Goal: Task Accomplishment & Management: Manage account settings

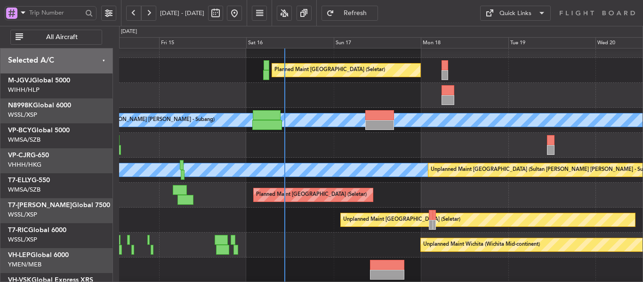
scroll to position [18, 0]
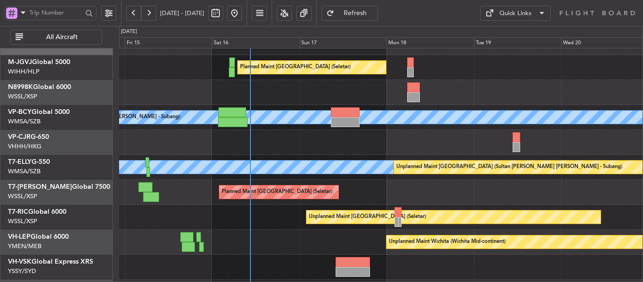
click at [340, 144] on div "Planned Maint [GEOGRAPHIC_DATA] ([GEOGRAPHIC_DATA] Intl)" at bounding box center [380, 142] width 523 height 25
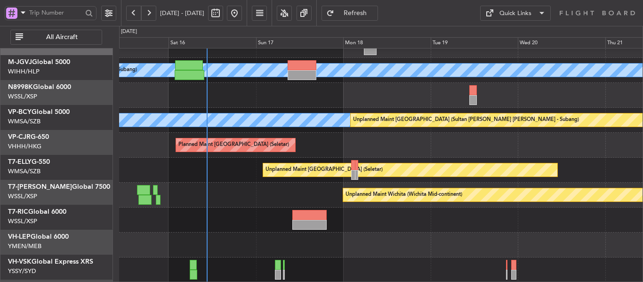
scroll to position [65, 0]
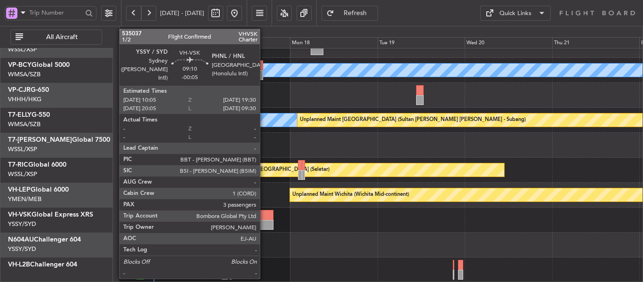
click at [264, 225] on div at bounding box center [256, 225] width 34 height 10
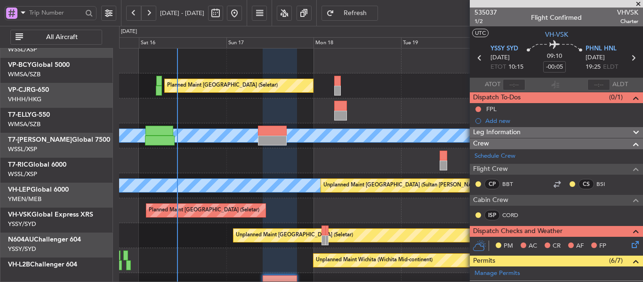
scroll to position [0, 0]
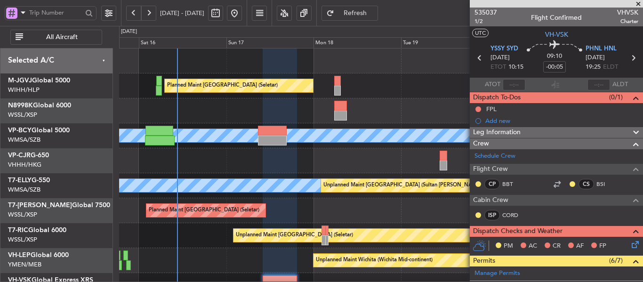
click at [227, 238] on div "Planned Maint [GEOGRAPHIC_DATA] (Seletar) [PERSON_NAME] (Sultan [PERSON_NAME] […" at bounding box center [380, 197] width 523 height 299
click at [238, 157] on div at bounding box center [380, 160] width 523 height 25
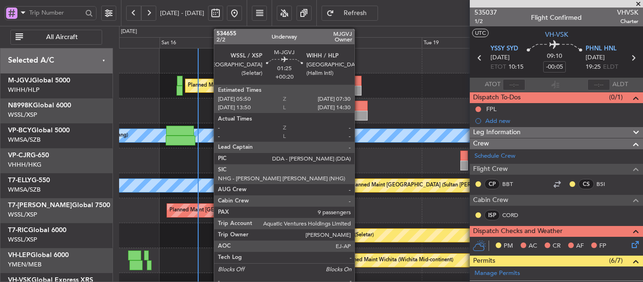
click at [359, 85] on div at bounding box center [358, 81] width 6 height 10
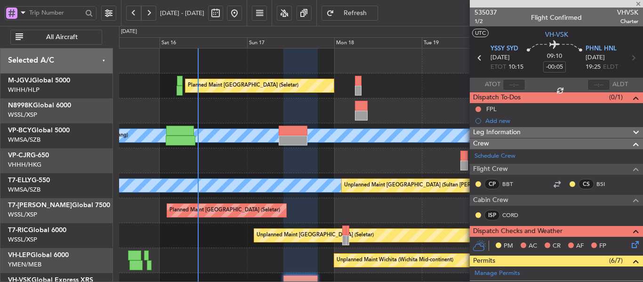
type input "+00:20"
type input "9"
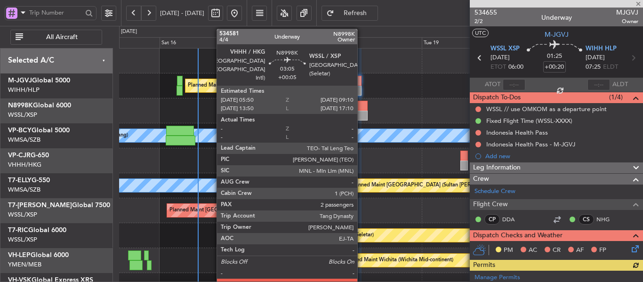
click at [361, 114] on div at bounding box center [361, 116] width 12 height 10
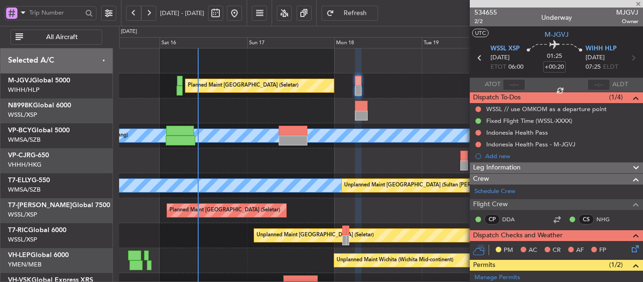
type input "+00:05"
type input "2"
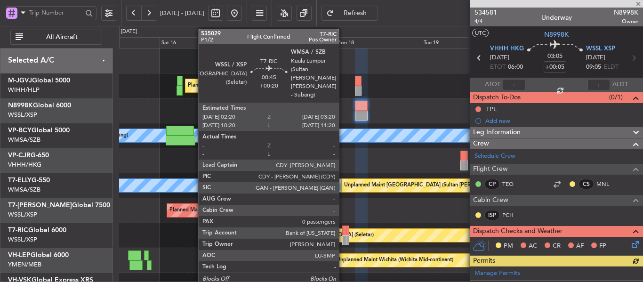
click at [343, 234] on div at bounding box center [344, 230] width 4 height 10
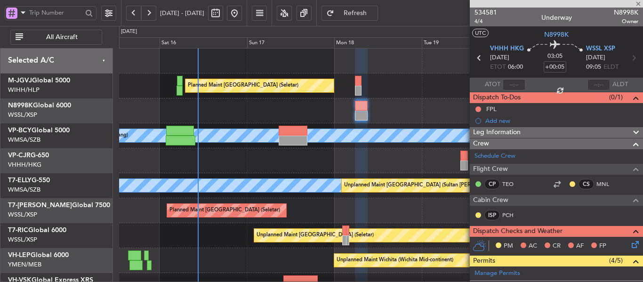
type input "+00:20"
type input "0"
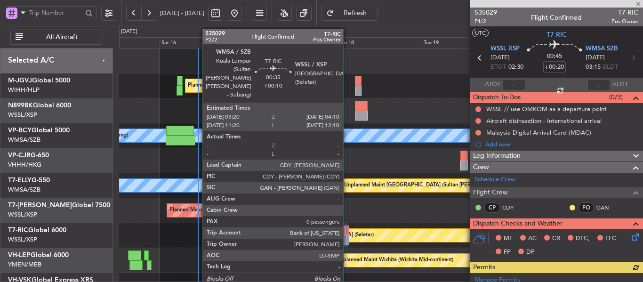
click at [347, 233] on div at bounding box center [347, 230] width 3 height 10
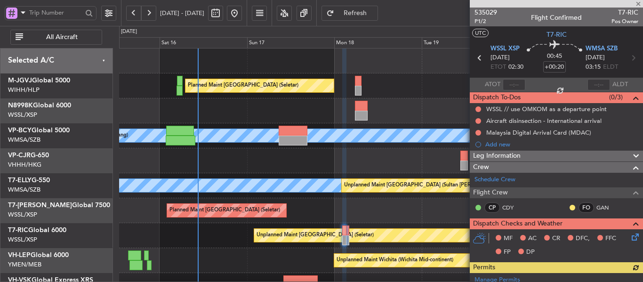
click at [405, 98] on div "Planned Maint [GEOGRAPHIC_DATA] (Seletar) [PERSON_NAME] (Sultan [PERSON_NAME] […" at bounding box center [380, 197] width 523 height 299
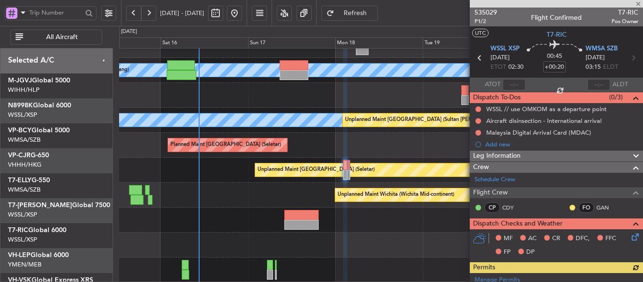
scroll to position [65, 0]
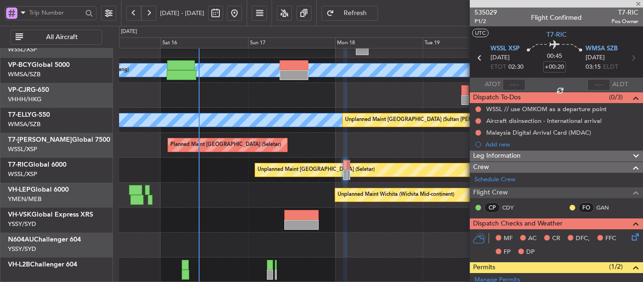
click at [378, 178] on div "[PERSON_NAME] [GEOGRAPHIC_DATA] (Sultan [PERSON_NAME] [PERSON_NAME] - Subang) P…" at bounding box center [380, 132] width 523 height 299
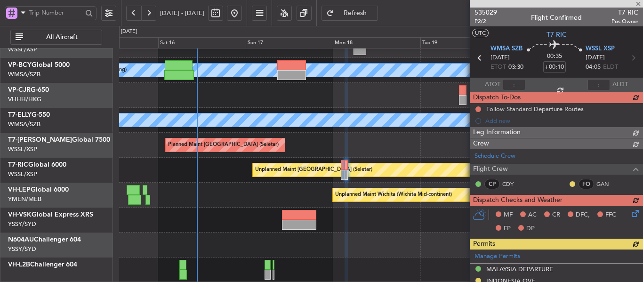
click at [640, 6] on div at bounding box center [556, 4] width 173 height 8
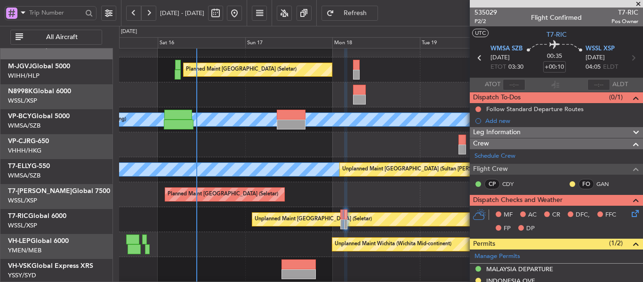
click at [225, 239] on div "Unplanned Maint Wichita (Wichita Mid-continent)" at bounding box center [380, 244] width 523 height 25
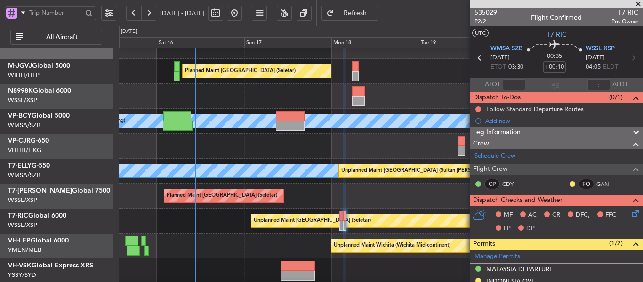
scroll to position [0, 0]
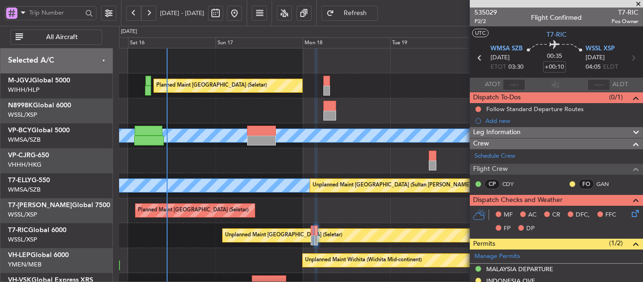
click at [217, 219] on div "Planned Maint [GEOGRAPHIC_DATA] (Seletar) [PERSON_NAME] (Sultan [PERSON_NAME] […" at bounding box center [380, 197] width 523 height 299
click at [289, 198] on div "Planned Maint [GEOGRAPHIC_DATA] (Seletar)" at bounding box center [380, 210] width 523 height 25
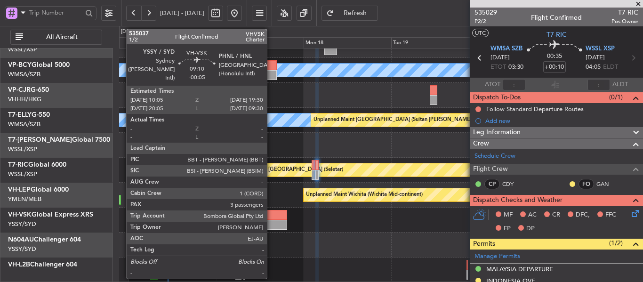
click at [271, 215] on div at bounding box center [270, 215] width 34 height 10
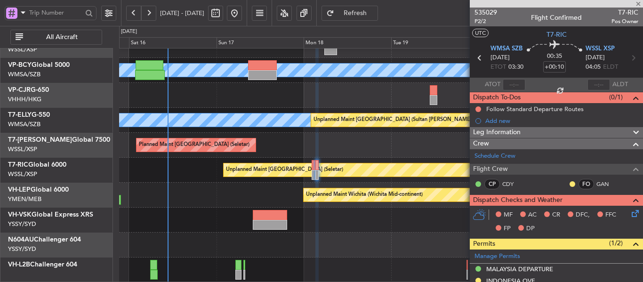
type input "-00:05"
type input "3"
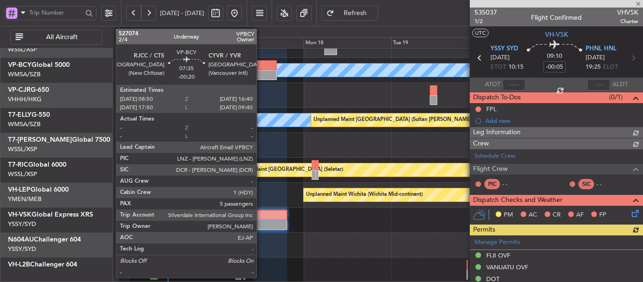
click at [261, 74] on div at bounding box center [262, 75] width 29 height 10
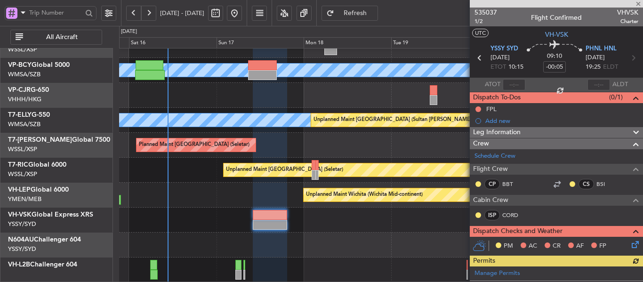
type input "-00:20"
type input "5"
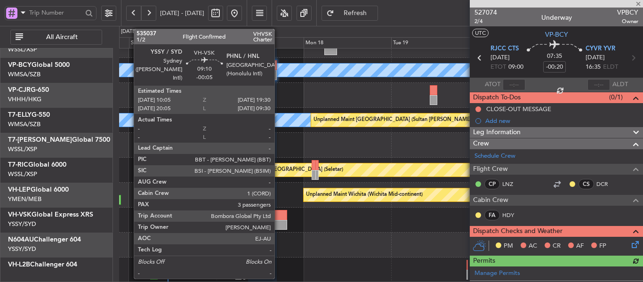
click at [277, 215] on div at bounding box center [270, 215] width 34 height 10
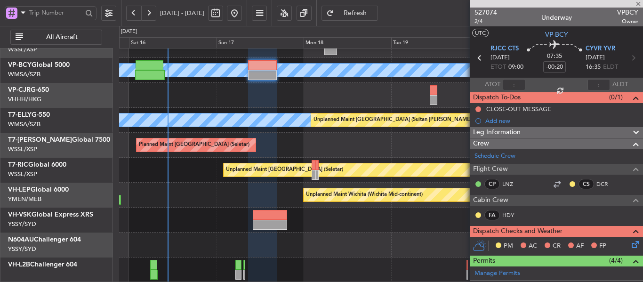
type input "-00:05"
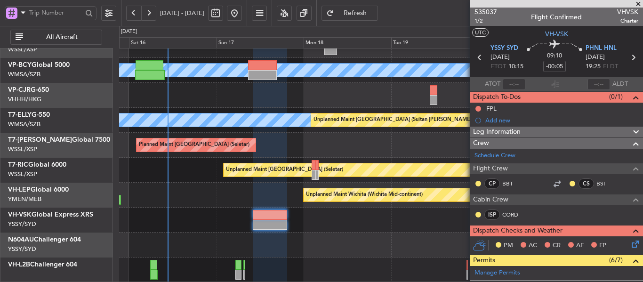
scroll to position [0, 0]
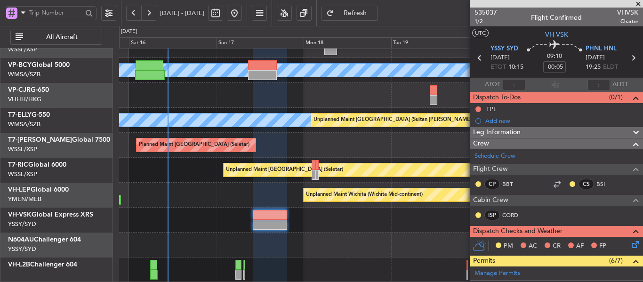
click at [638, 4] on span at bounding box center [637, 4] width 9 height 8
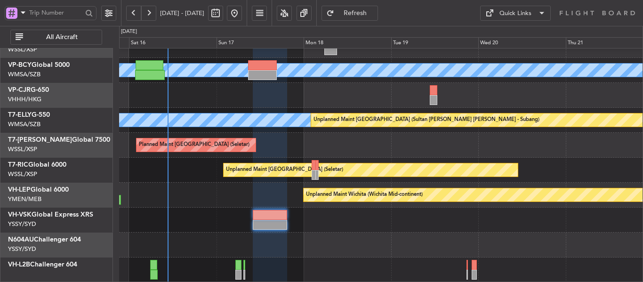
type input "0"
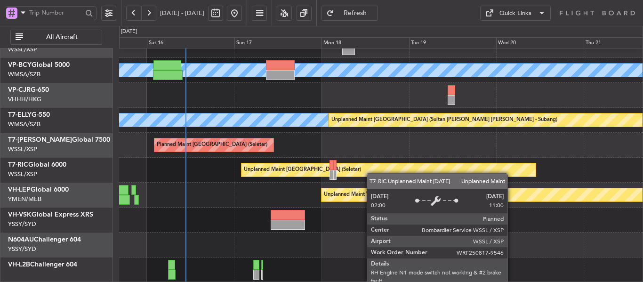
click at [371, 170] on div "[PERSON_NAME] [GEOGRAPHIC_DATA] (Sultan [PERSON_NAME] [PERSON_NAME] - Subang) P…" at bounding box center [380, 132] width 523 height 299
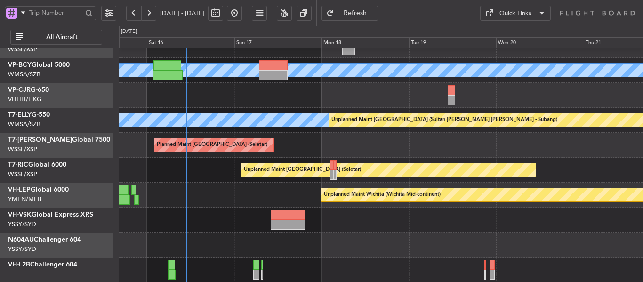
click at [369, 15] on span "Refresh" at bounding box center [355, 13] width 39 height 7
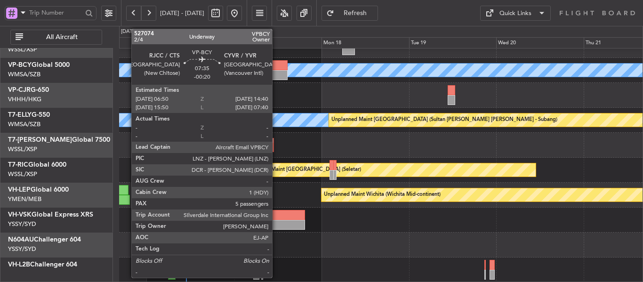
click at [276, 73] on div at bounding box center [273, 75] width 29 height 10
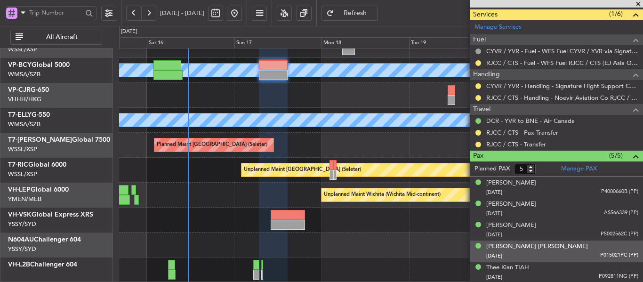
scroll to position [331, 0]
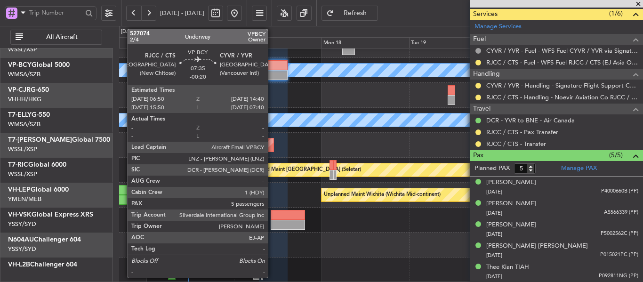
click at [272, 66] on div at bounding box center [273, 65] width 29 height 10
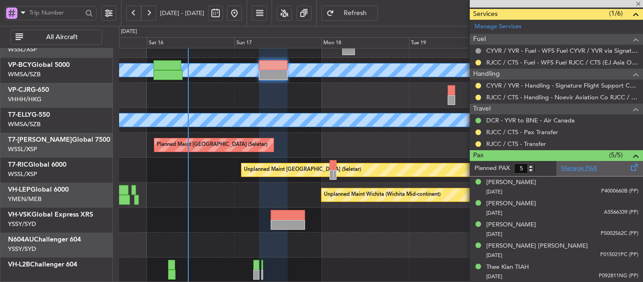
click at [571, 167] on link "Manage PAX" at bounding box center [579, 168] width 36 height 9
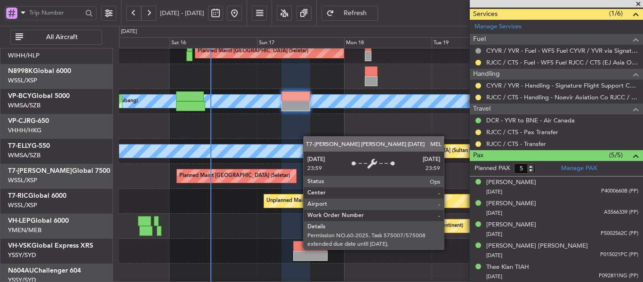
click at [314, 146] on div "MEL" at bounding box center [381, 150] width 1570 height 13
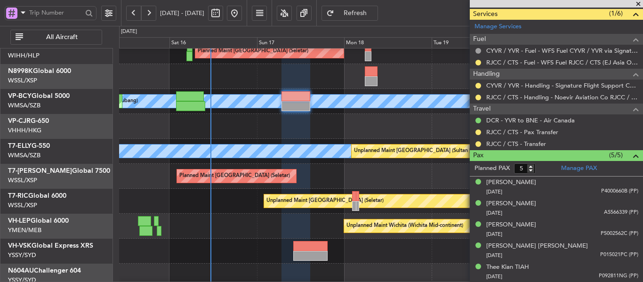
click at [259, 167] on div "Planned Maint [GEOGRAPHIC_DATA] (Seletar) [PERSON_NAME] (Sultan [PERSON_NAME] […" at bounding box center [380, 163] width 523 height 299
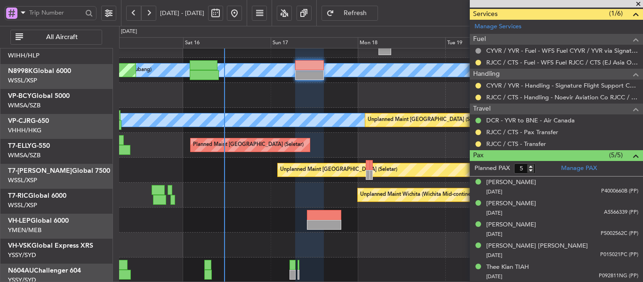
scroll to position [65, 0]
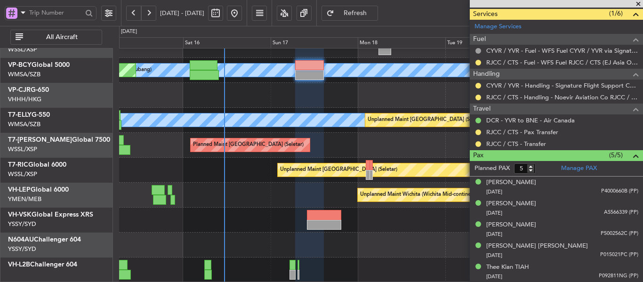
click at [637, 4] on span at bounding box center [637, 4] width 9 height 8
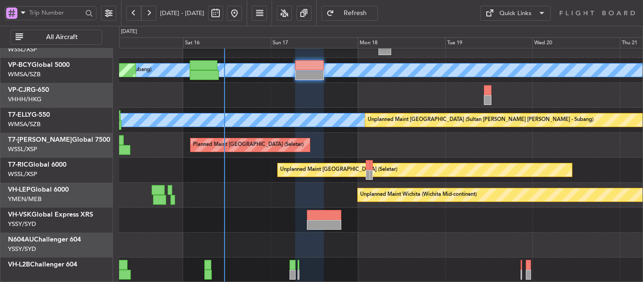
type input "0"
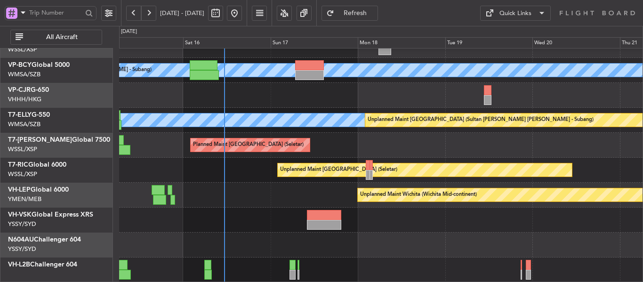
scroll to position [0, 0]
click at [261, 168] on div "Planned Maint [GEOGRAPHIC_DATA] (Sultan [PERSON_NAME] [PERSON_NAME] - Subang) […" at bounding box center [380, 132] width 523 height 299
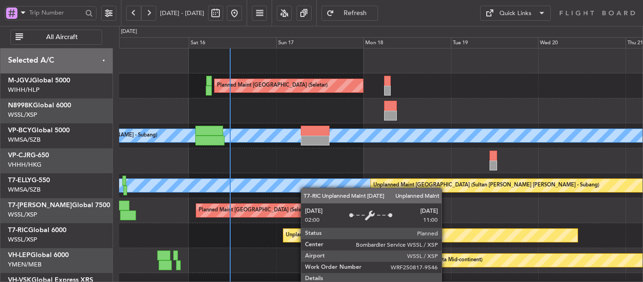
click at [304, 232] on div "Unplanned Maint [GEOGRAPHIC_DATA] (Seletar)" at bounding box center [344, 235] width 117 height 14
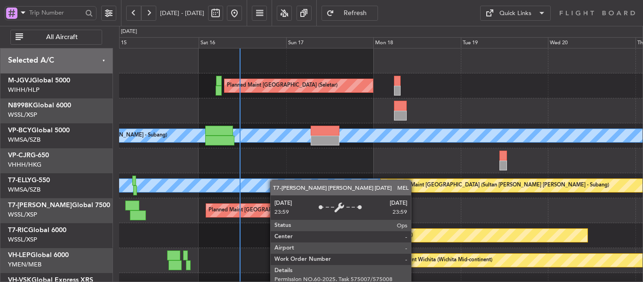
click at [276, 183] on div "Planned Maint [GEOGRAPHIC_DATA] (Seletar) Planned Maint [GEOGRAPHIC_DATA] (Sult…" at bounding box center [380, 197] width 523 height 299
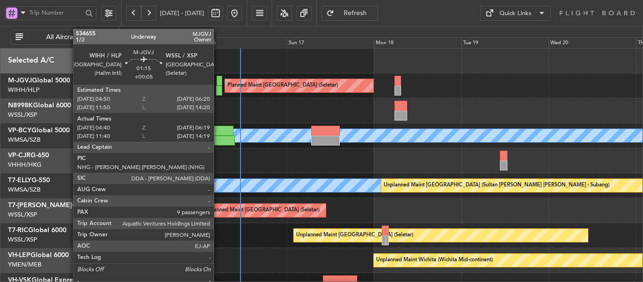
click at [218, 91] on div at bounding box center [219, 91] width 6 height 10
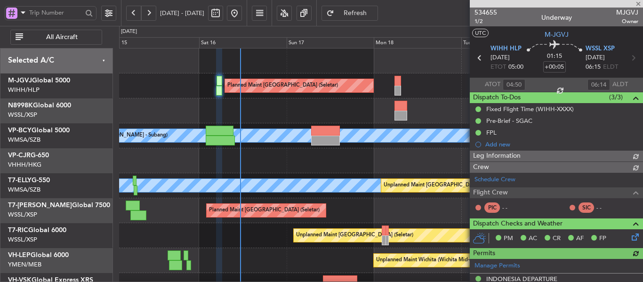
type input "[PERSON_NAME] (EYU)"
type input "A0398"
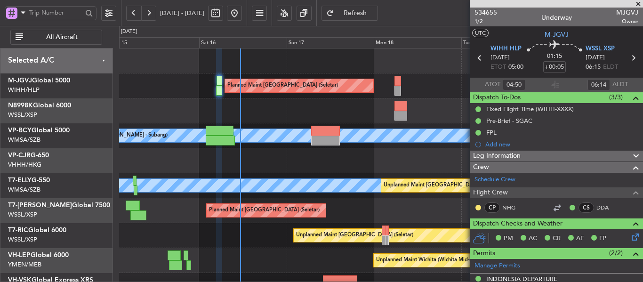
click at [639, 4] on span at bounding box center [637, 4] width 9 height 8
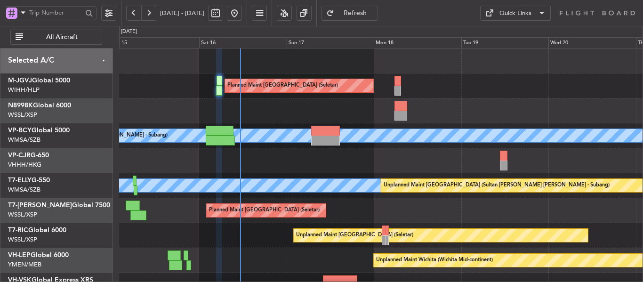
type input "0"
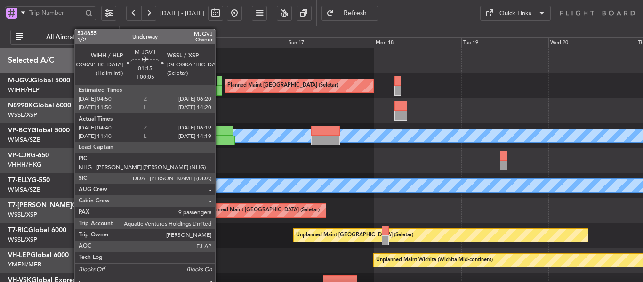
click at [219, 86] on div at bounding box center [219, 91] width 6 height 10
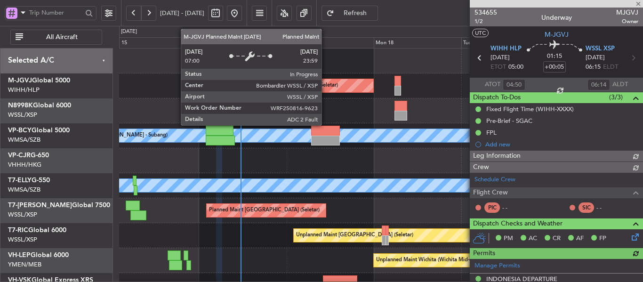
type input "[PERSON_NAME] (EYU)"
type input "A0398"
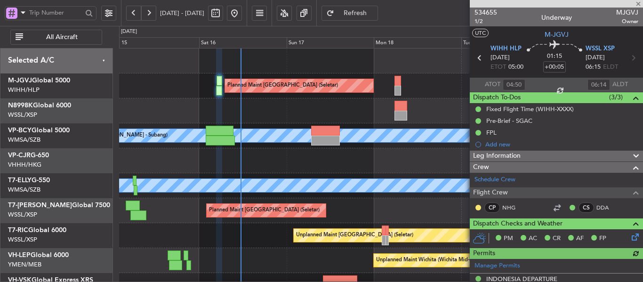
type input "11:50"
type input "14:14"
type input "04:50"
type input "06:14"
click at [636, 3] on span at bounding box center [637, 4] width 9 height 8
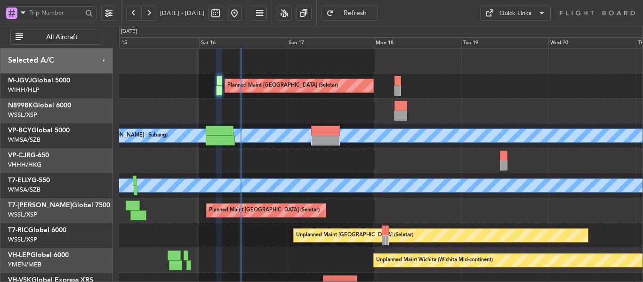
type input "0"
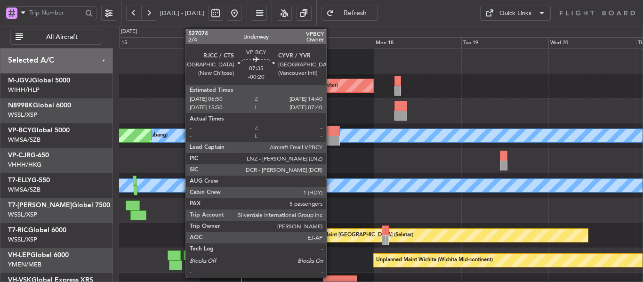
click at [330, 144] on div at bounding box center [325, 141] width 29 height 10
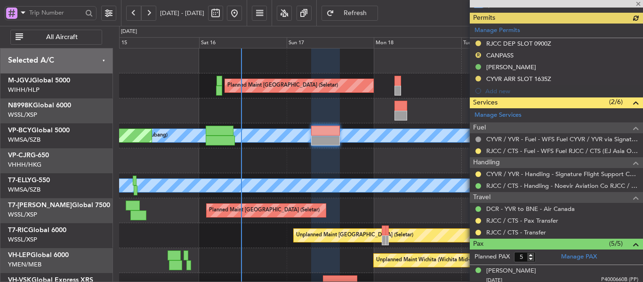
scroll to position [282, 0]
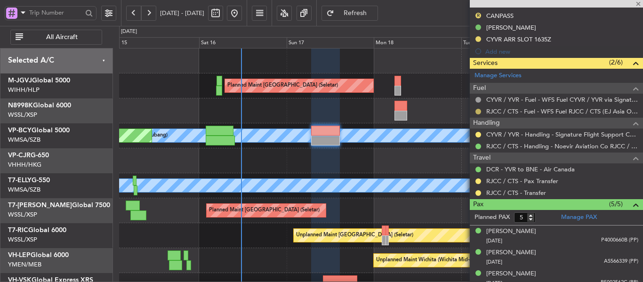
click at [480, 112] on button at bounding box center [478, 112] width 6 height 6
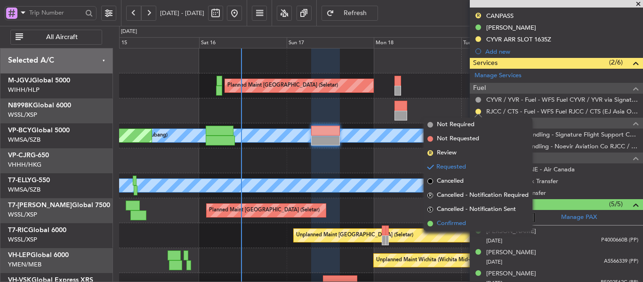
click at [431, 222] on span at bounding box center [430, 224] width 6 height 6
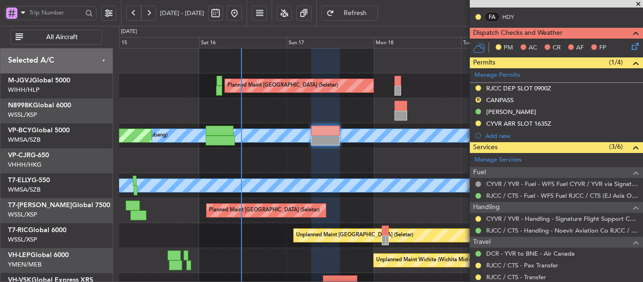
scroll to position [188, 0]
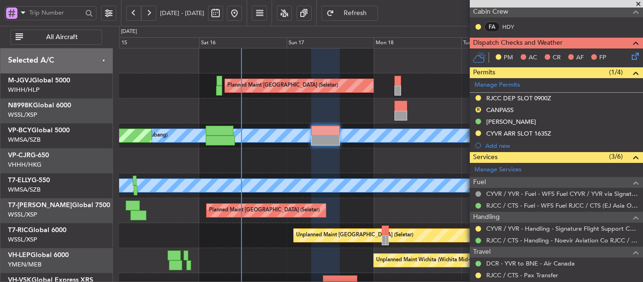
click at [637, 3] on span at bounding box center [637, 4] width 9 height 8
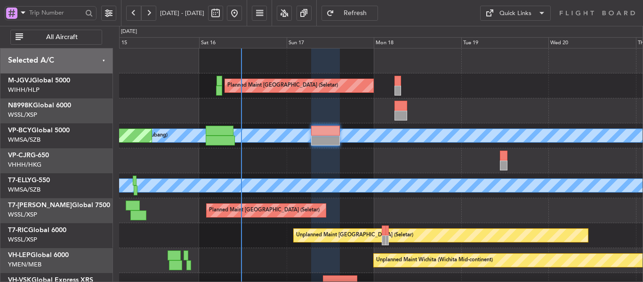
type input "0"
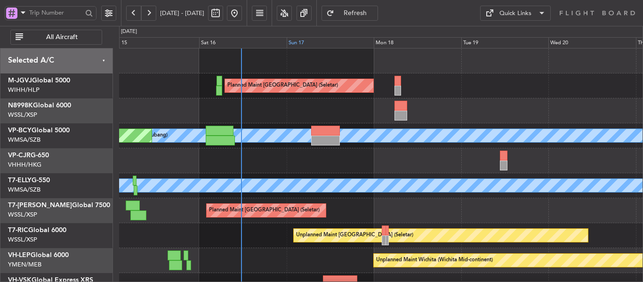
scroll to position [0, 0]
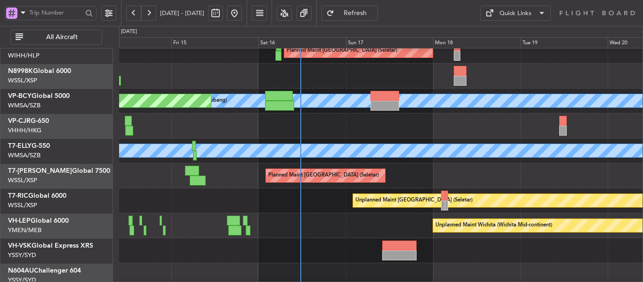
click at [338, 206] on div "Unplanned Maint [GEOGRAPHIC_DATA] (Seletar)" at bounding box center [380, 200] width 523 height 25
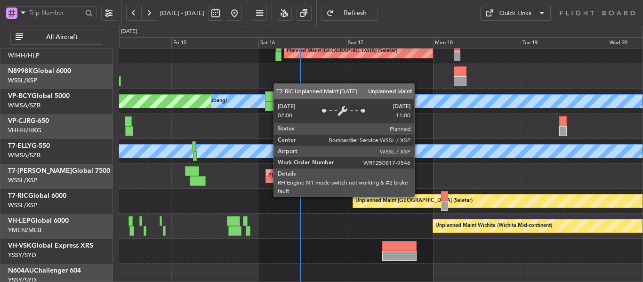
scroll to position [65, 0]
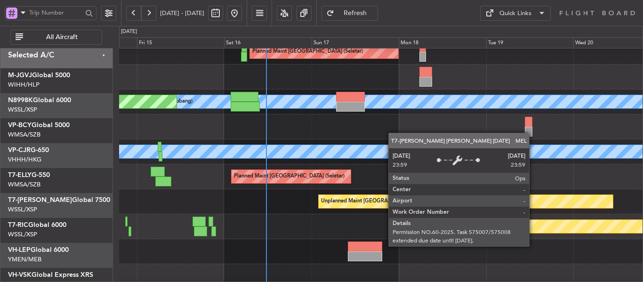
click at [395, 158] on div "MEL" at bounding box center [381, 151] width 1570 height 13
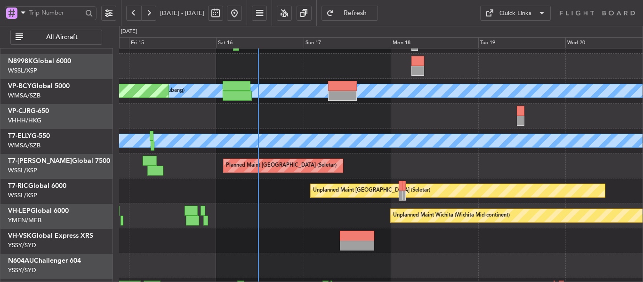
scroll to position [45, 0]
click at [302, 216] on div "Unplanned Maint Wichita (Wichita Mid-continent)" at bounding box center [380, 215] width 523 height 25
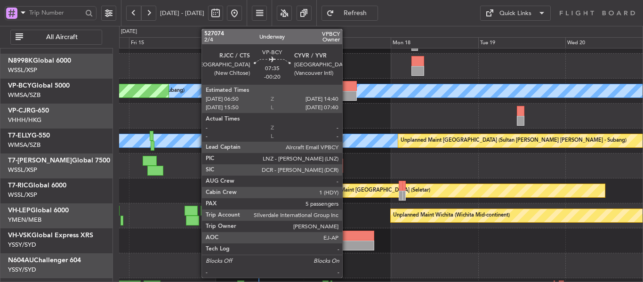
click at [346, 93] on div at bounding box center [342, 96] width 29 height 10
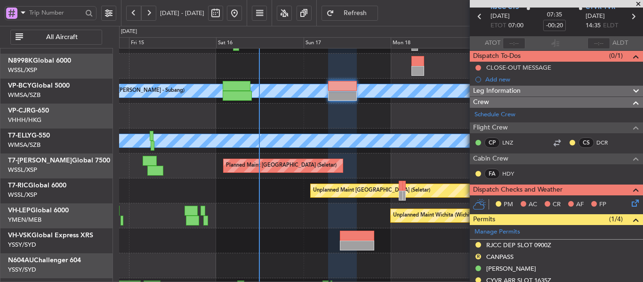
scroll to position [0, 0]
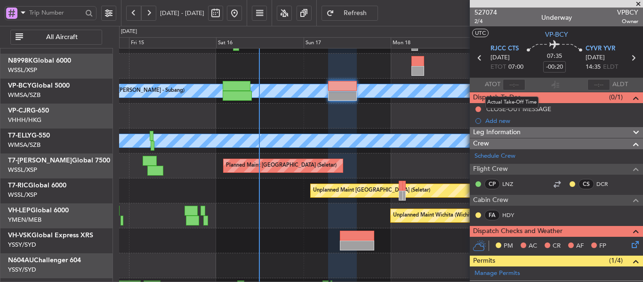
click at [520, 110] on mat-tooltip-component "Actual Take-Off Time" at bounding box center [512, 102] width 66 height 25
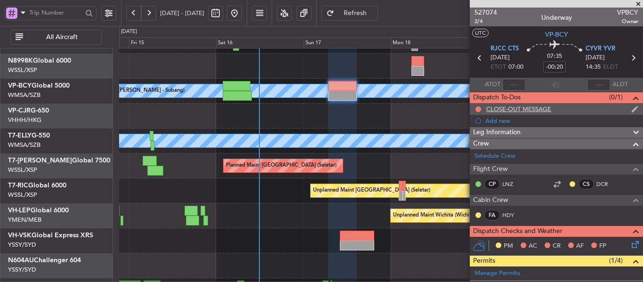
click at [545, 110] on div "CLOSE-OUT MESSAGE" at bounding box center [518, 109] width 65 height 8
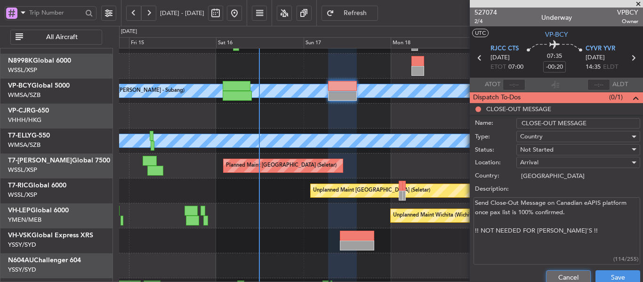
click at [556, 278] on button "Cancel" at bounding box center [568, 277] width 45 height 15
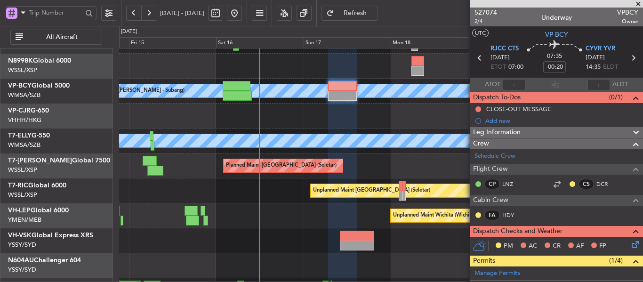
click at [638, 4] on span at bounding box center [637, 4] width 9 height 8
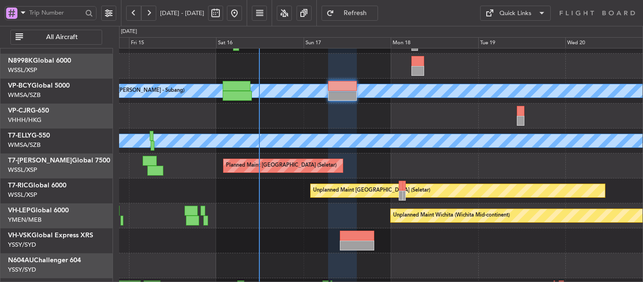
type input "0"
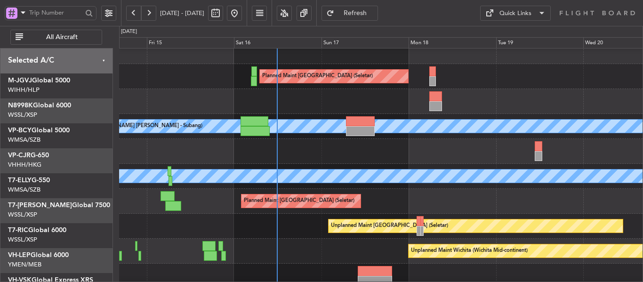
click at [253, 189] on div "Planned Maint [GEOGRAPHIC_DATA] (Seletar) Planned Maint [GEOGRAPHIC_DATA] (Sult…" at bounding box center [380, 188] width 523 height 299
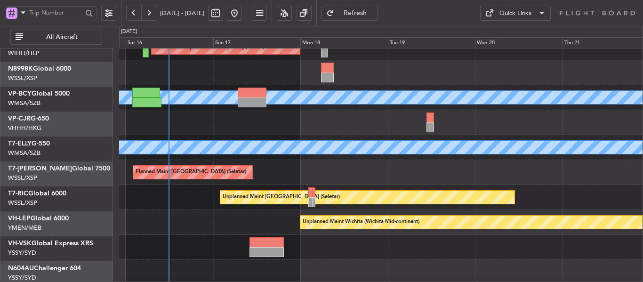
scroll to position [48, 0]
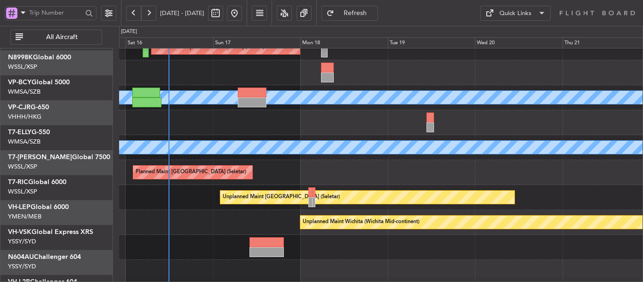
click at [350, 170] on div "Planned Maint [GEOGRAPHIC_DATA] (Seletar)" at bounding box center [380, 172] width 523 height 25
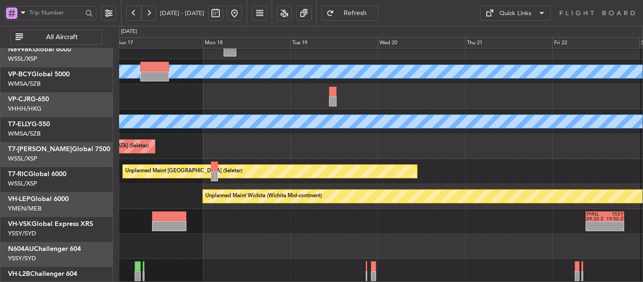
scroll to position [65, 0]
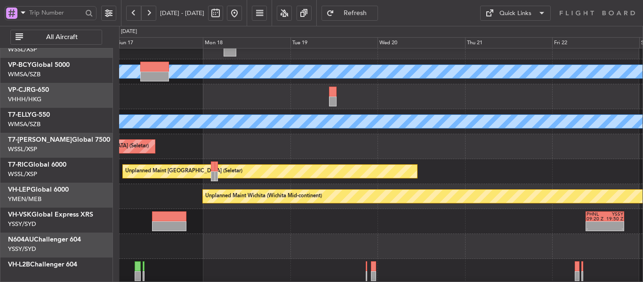
click at [424, 154] on div "Planned Maint [GEOGRAPHIC_DATA] (Seletar)" at bounding box center [380, 146] width 523 height 25
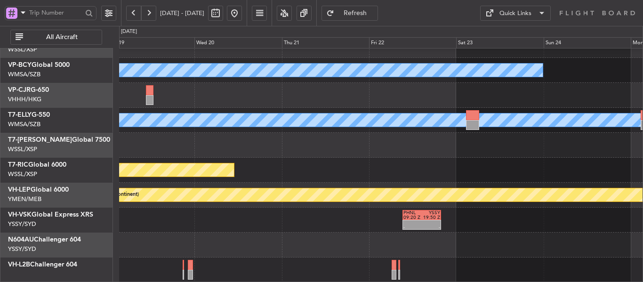
click at [309, 177] on div "[PERSON_NAME] [GEOGRAPHIC_DATA] (Sultan [PERSON_NAME] [PERSON_NAME] - Subang) P…" at bounding box center [380, 132] width 523 height 299
click at [466, 190] on div "Unplanned Maint Wichita (Wichita Mid-continent)" at bounding box center [380, 195] width 523 height 25
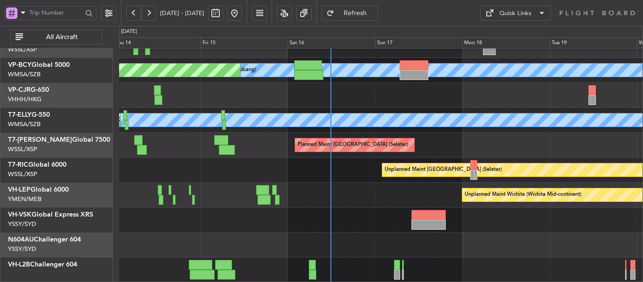
click at [453, 204] on div "[PERSON_NAME] [GEOGRAPHIC_DATA] (Sultan [PERSON_NAME] [PERSON_NAME] - Subang) P…" at bounding box center [380, 132] width 523 height 299
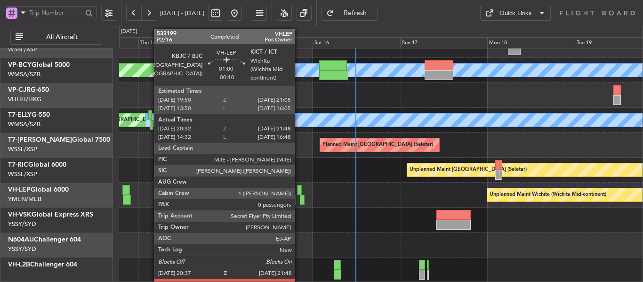
click at [299, 188] on div at bounding box center [299, 190] width 5 height 10
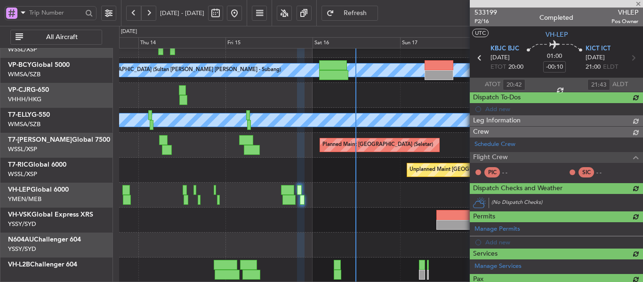
type input "[PERSON_NAME] (LEU)"
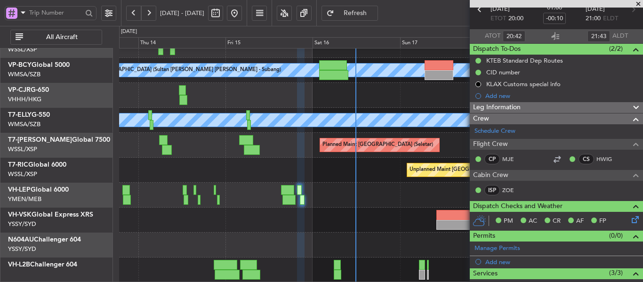
scroll to position [0, 0]
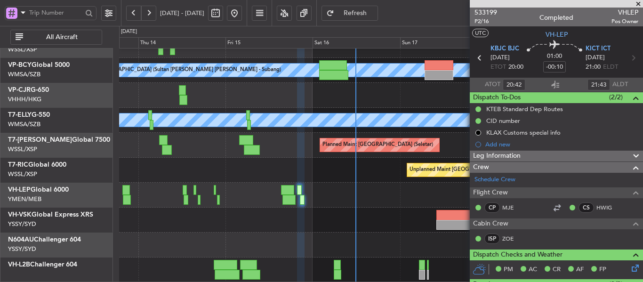
click at [639, 6] on span at bounding box center [637, 4] width 9 height 8
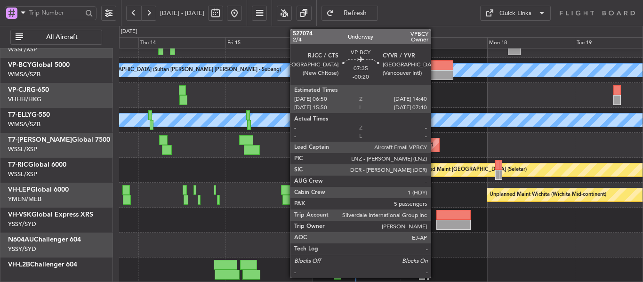
click at [435, 75] on div at bounding box center [439, 75] width 29 height 10
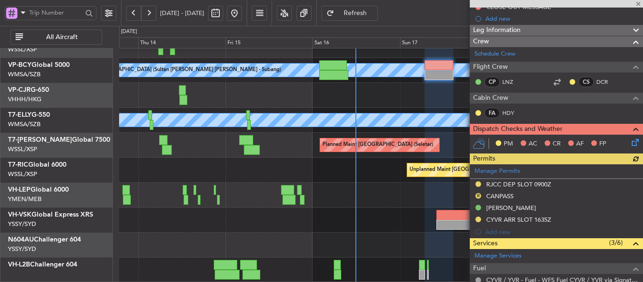
scroll to position [141, 0]
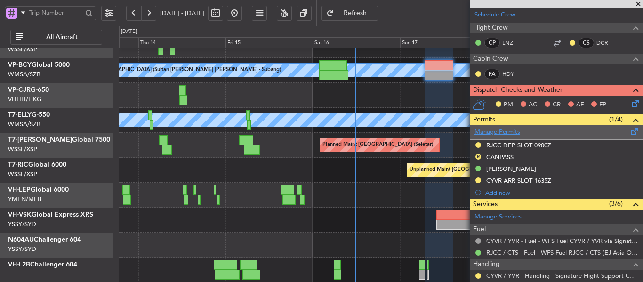
click at [512, 136] on link "Manage Permits" at bounding box center [497, 132] width 46 height 9
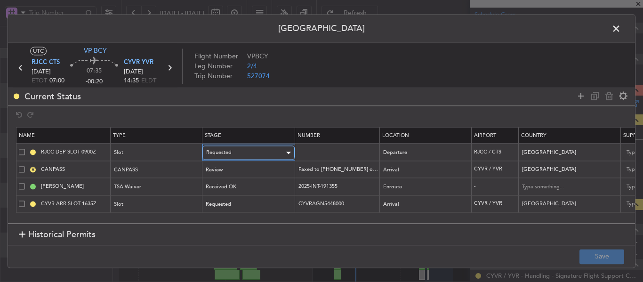
click at [246, 151] on div "Requested" at bounding box center [245, 153] width 78 height 14
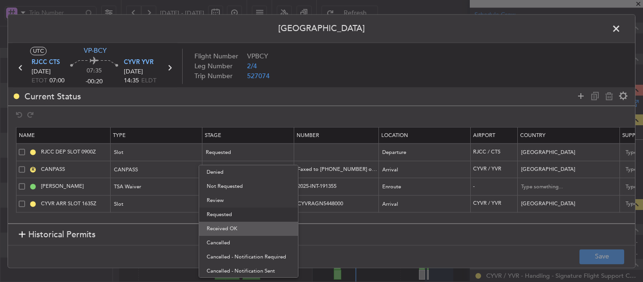
click at [246, 230] on span "Received OK" at bounding box center [249, 229] width 84 height 14
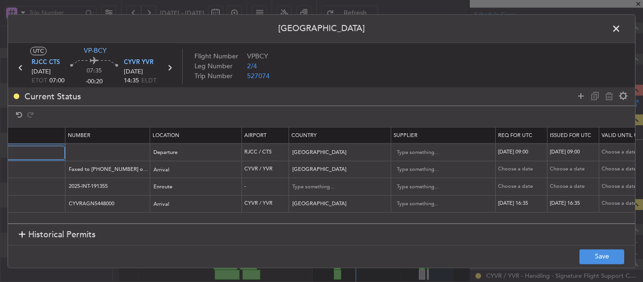
scroll to position [0, 320]
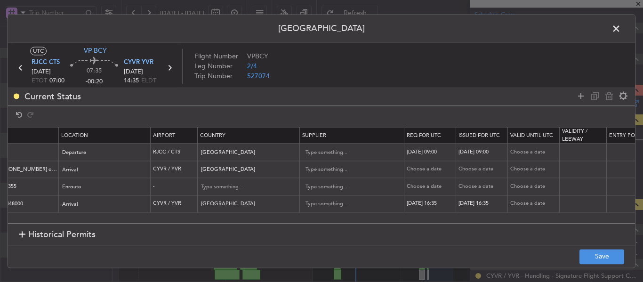
click at [417, 155] on div "[DATE] 09:00" at bounding box center [431, 152] width 49 height 8
select select "8"
select select "2025"
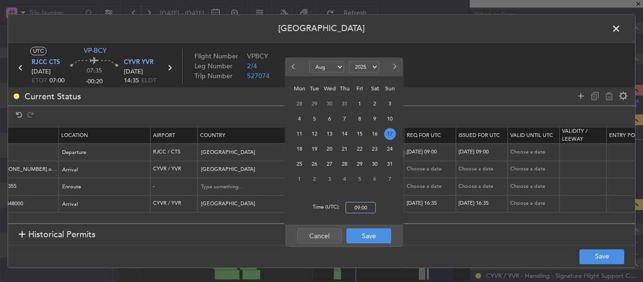
click at [364, 210] on input "09:00" at bounding box center [360, 207] width 30 height 11
type input "07:00"
click at [362, 233] on button "Save" at bounding box center [368, 235] width 45 height 15
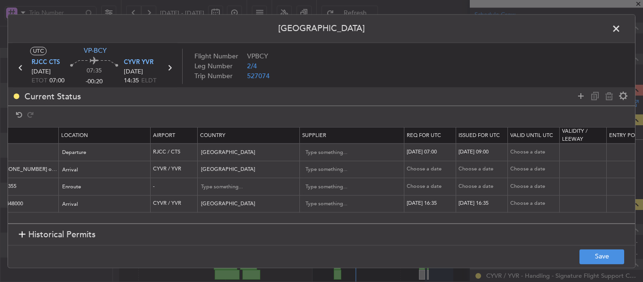
click at [492, 148] on div "[DATE] 09:00" at bounding box center [482, 152] width 49 height 8
select select "8"
select select "2025"
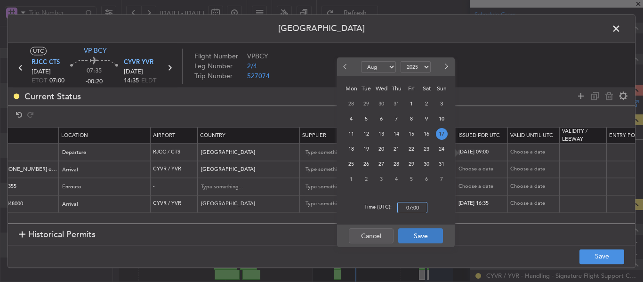
type input "07:00"
click at [413, 238] on button "Save" at bounding box center [420, 235] width 45 height 15
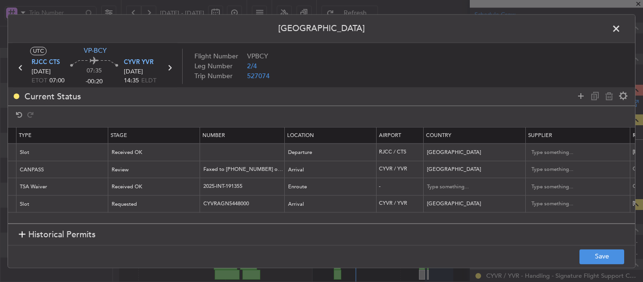
scroll to position [0, 0]
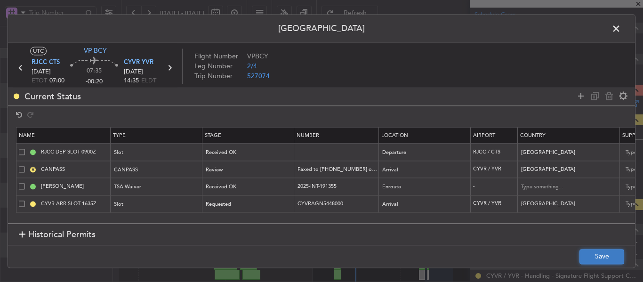
click at [615, 256] on button "Save" at bounding box center [601, 256] width 45 height 15
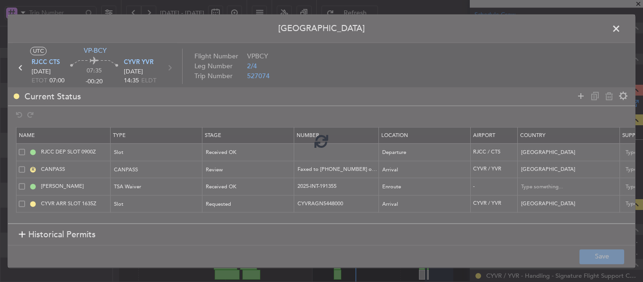
type input "RJCC DEP SLOT 0700Z"
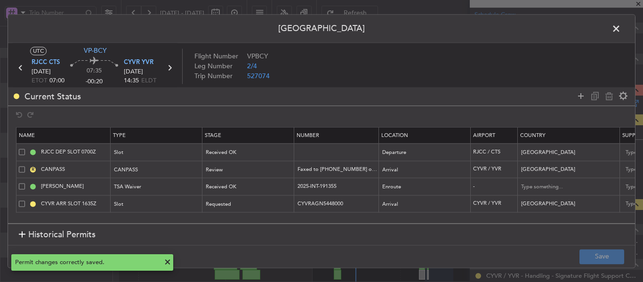
click at [621, 30] on span at bounding box center [621, 31] width 0 height 19
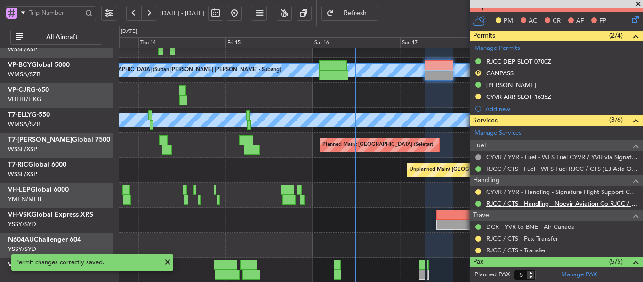
scroll to position [235, 0]
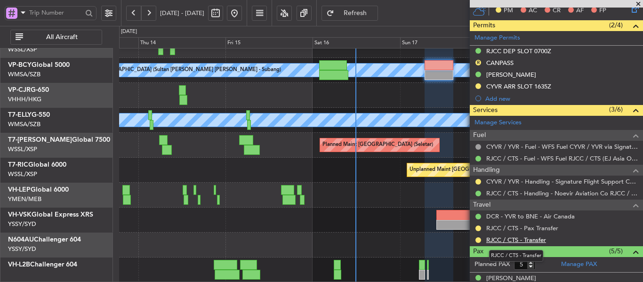
click at [528, 240] on link "RJCC / CTS - Transfer" at bounding box center [516, 240] width 60 height 8
click at [363, 11] on button "Refresh" at bounding box center [349, 13] width 56 height 15
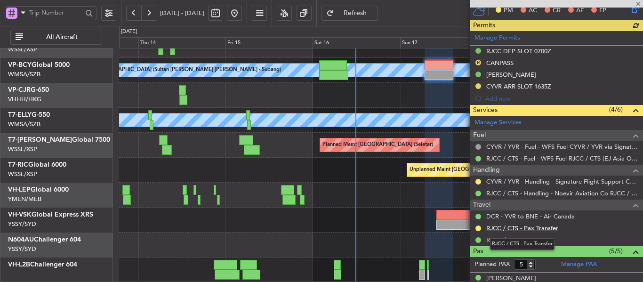
click at [508, 229] on link "RJCC / CTS - Pax Transfer" at bounding box center [522, 228] width 72 height 8
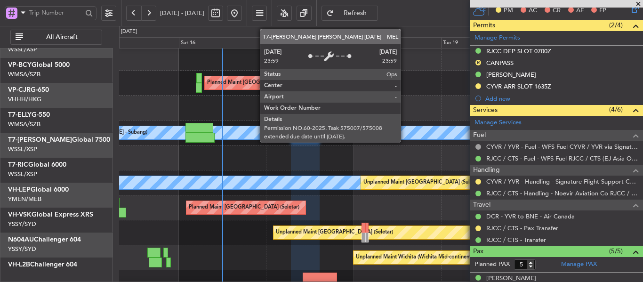
scroll to position [3, 0]
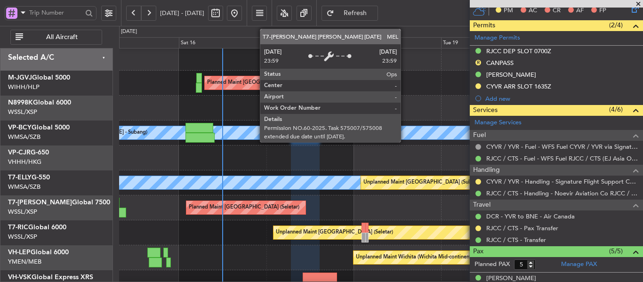
click at [271, 176] on div "MEL" at bounding box center [381, 182] width 1570 height 13
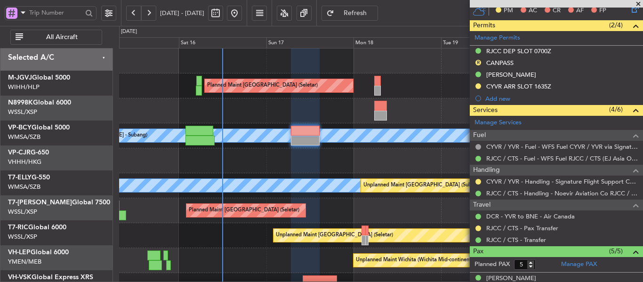
scroll to position [0, 0]
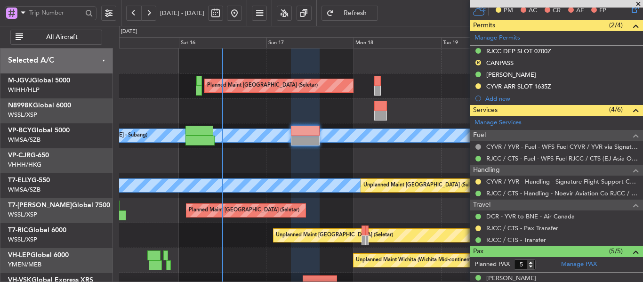
click at [389, 100] on div "Planned Maint [GEOGRAPHIC_DATA] (Seletar) Planned Maint [GEOGRAPHIC_DATA] (Sult…" at bounding box center [380, 197] width 523 height 299
click at [638, 4] on span at bounding box center [637, 4] width 9 height 8
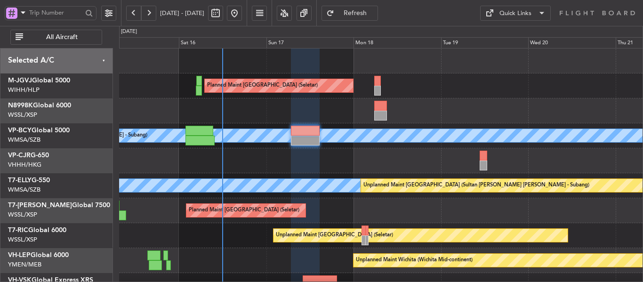
type input "0"
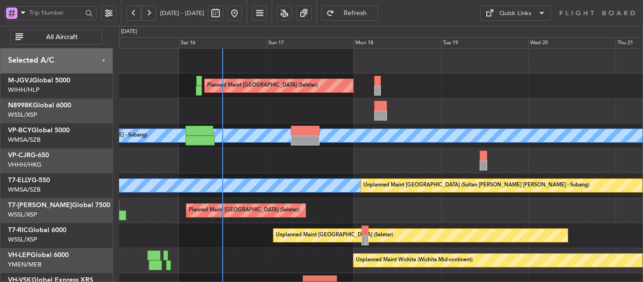
click at [375, 11] on span "Refresh" at bounding box center [355, 13] width 39 height 7
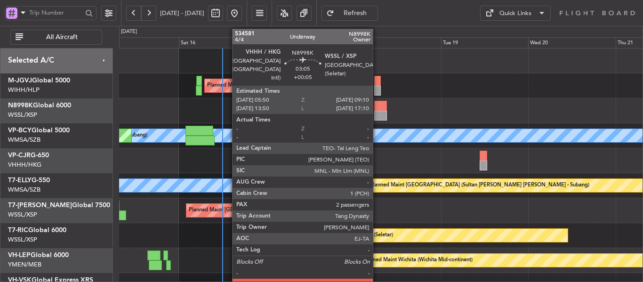
click at [377, 105] on div at bounding box center [380, 106] width 12 height 10
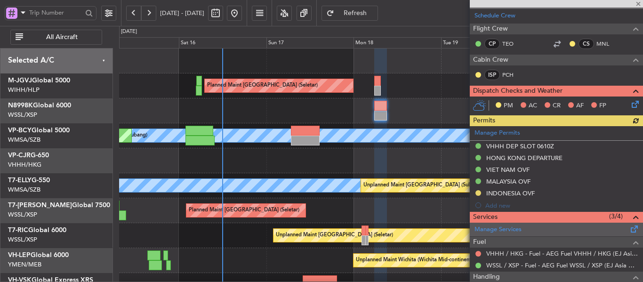
scroll to position [188, 0]
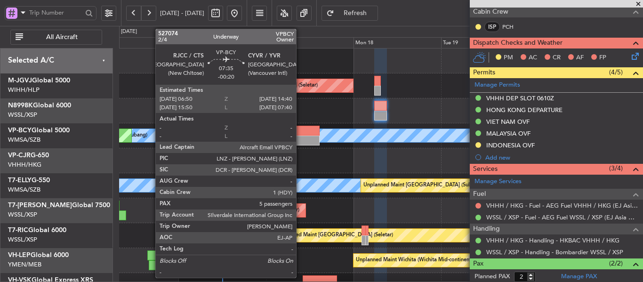
click at [300, 130] on div at bounding box center [305, 131] width 29 height 10
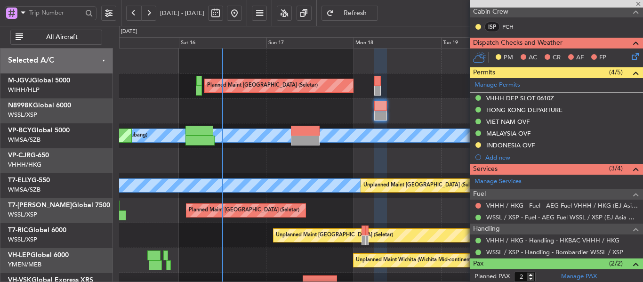
type input "-00:20"
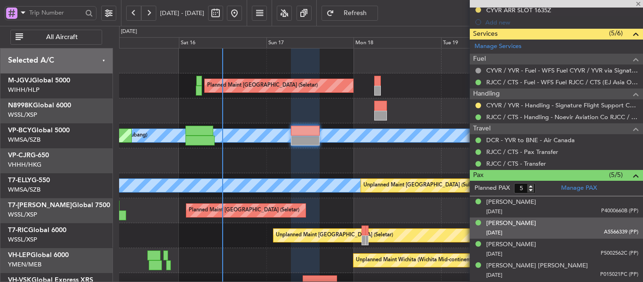
scroll to position [313, 0]
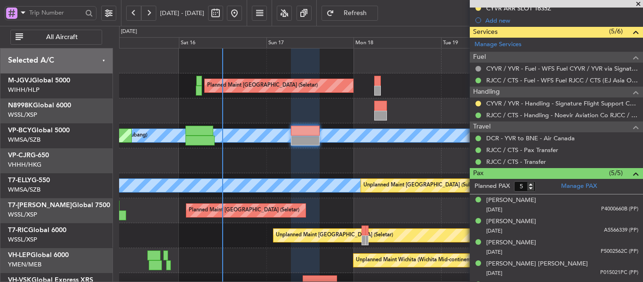
click at [637, 3] on span at bounding box center [637, 4] width 9 height 8
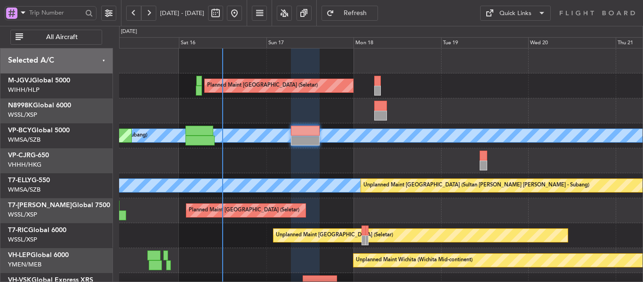
type input "0"
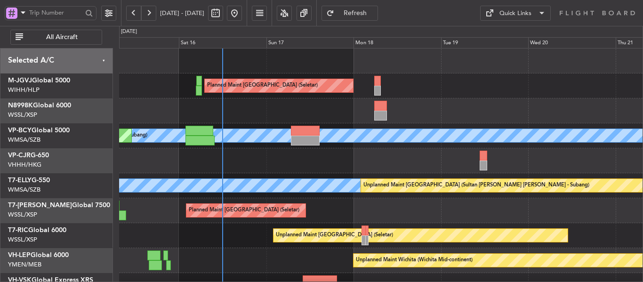
scroll to position [0, 0]
click at [444, 111] on div at bounding box center [380, 110] width 523 height 25
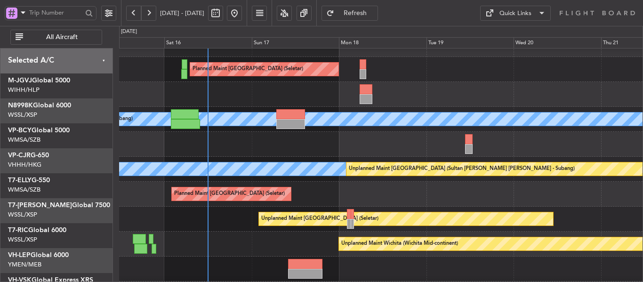
scroll to position [32, 0]
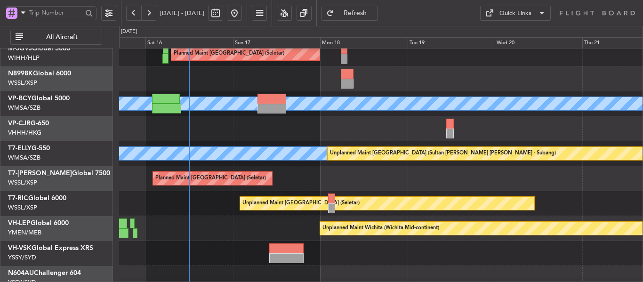
click at [389, 183] on div "Planned Maint [GEOGRAPHIC_DATA] (Seletar)" at bounding box center [380, 178] width 523 height 25
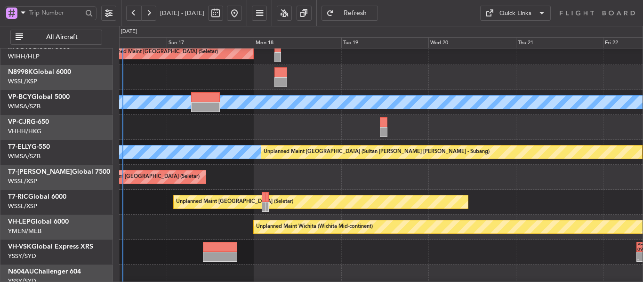
click at [478, 166] on div "Planned Maint [GEOGRAPHIC_DATA] (Seletar)" at bounding box center [380, 177] width 523 height 25
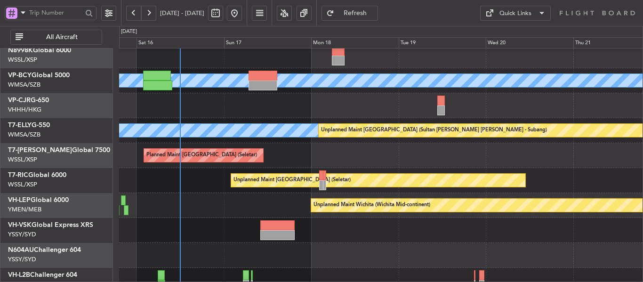
click at [397, 151] on div "Planned Maint [GEOGRAPHIC_DATA] (Seletar)" at bounding box center [380, 155] width 523 height 25
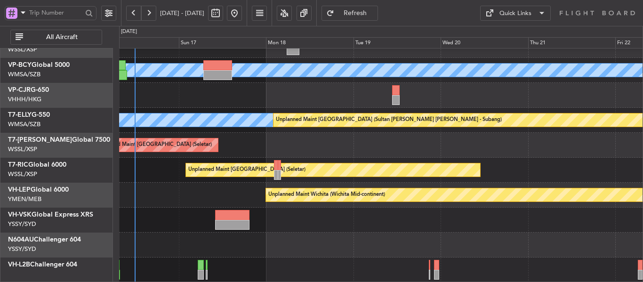
click at [489, 165] on div "Unplanned Maint [GEOGRAPHIC_DATA] (Seletar)" at bounding box center [380, 170] width 523 height 25
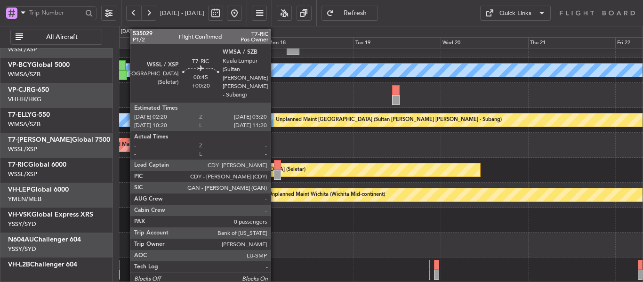
click at [275, 173] on div at bounding box center [276, 175] width 4 height 10
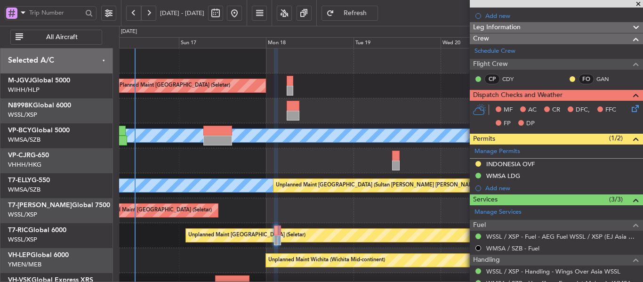
scroll to position [115, 0]
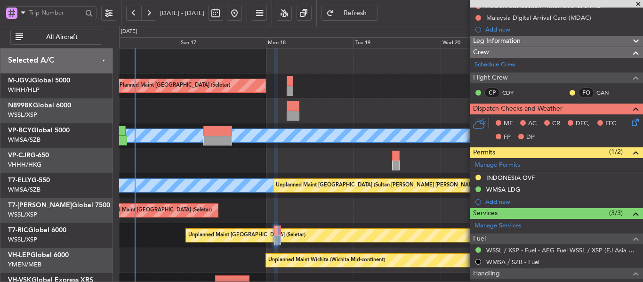
click at [637, 4] on span at bounding box center [637, 4] width 9 height 8
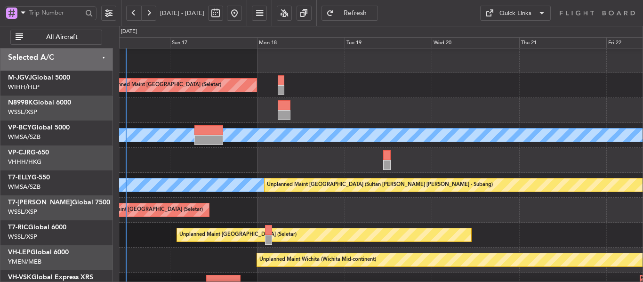
scroll to position [0, 0]
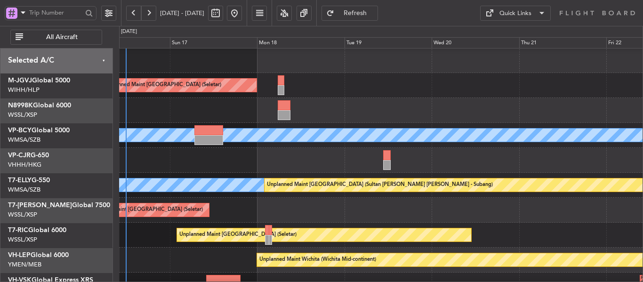
click at [338, 213] on div "Planned Maint [GEOGRAPHIC_DATA] (Seletar)" at bounding box center [380, 210] width 523 height 25
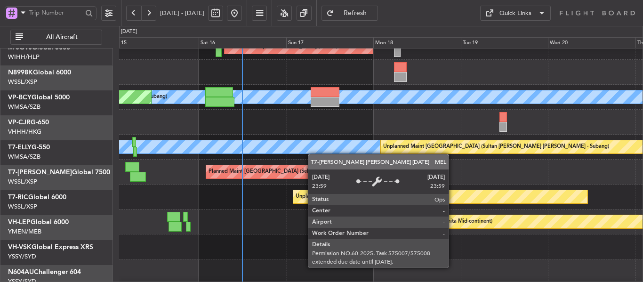
scroll to position [44, 0]
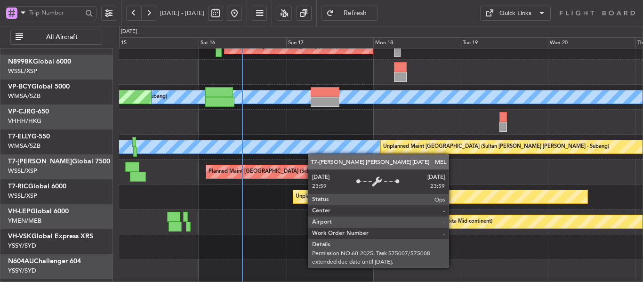
click at [373, 141] on div "MEL" at bounding box center [381, 146] width 1570 height 13
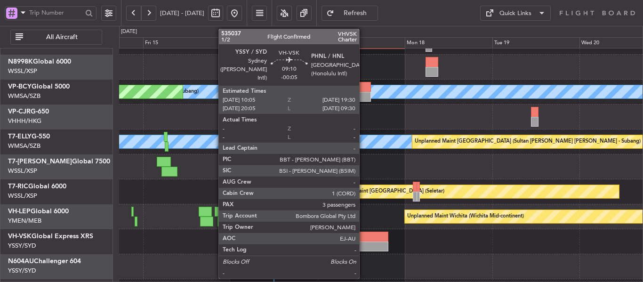
click at [363, 240] on div at bounding box center [371, 237] width 34 height 10
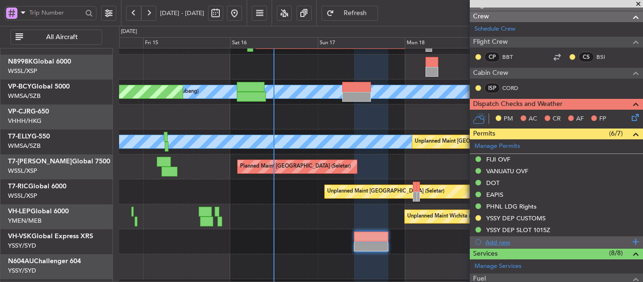
scroll to position [141, 0]
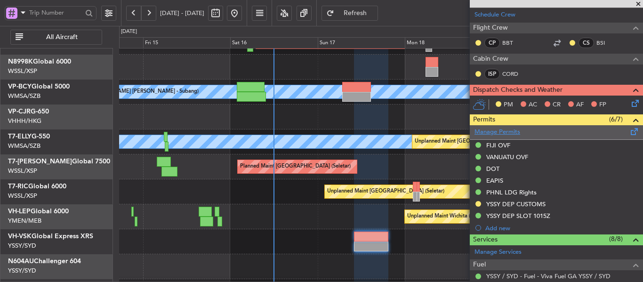
click at [495, 134] on link "Manage Permits" at bounding box center [497, 132] width 46 height 9
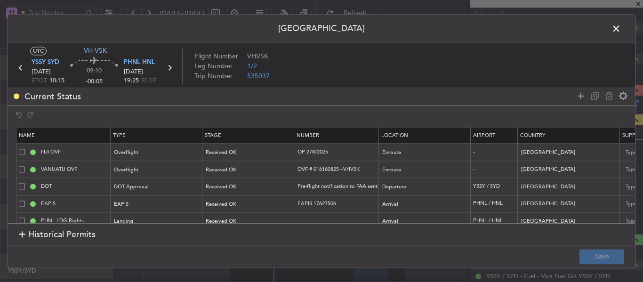
click at [21, 187] on span at bounding box center [22, 187] width 6 height 6
click at [25, 184] on input "checkbox" at bounding box center [25, 184] width 0 height 0
click at [607, 96] on icon at bounding box center [608, 95] width 11 height 11
type input "EAPIS"
type input "EAPIS-17627506"
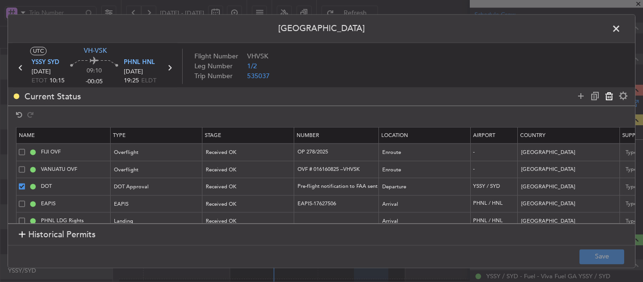
type input "[GEOGRAPHIC_DATA]"
type input "5"
type input "PHNL LDG Rights"
type input "YSSY DEP CUSTOMS"
type input "[GEOGRAPHIC_DATA]"
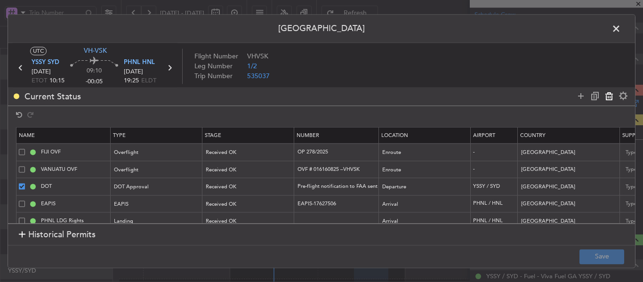
type input "YSSY DEP SLOT 1015Z"
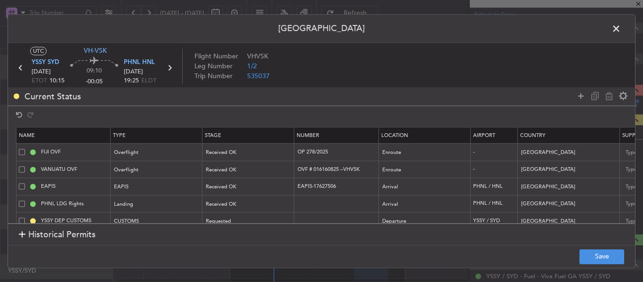
click at [603, 264] on footer "Save" at bounding box center [321, 256] width 627 height 23
click at [602, 258] on button "Save" at bounding box center [601, 256] width 45 height 15
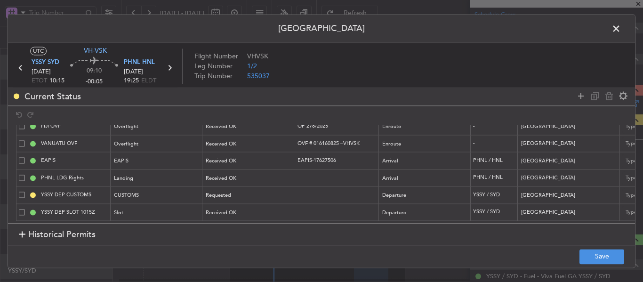
click at [621, 27] on span at bounding box center [621, 31] width 0 height 19
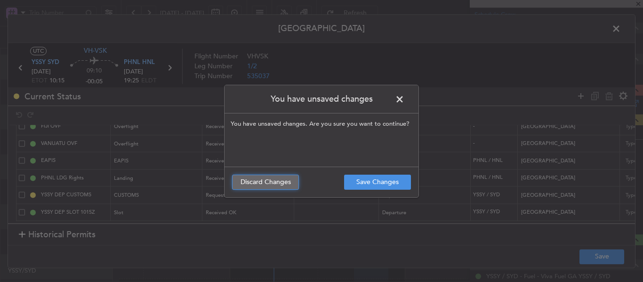
click at [256, 183] on button "Discard Changes" at bounding box center [265, 182] width 67 height 15
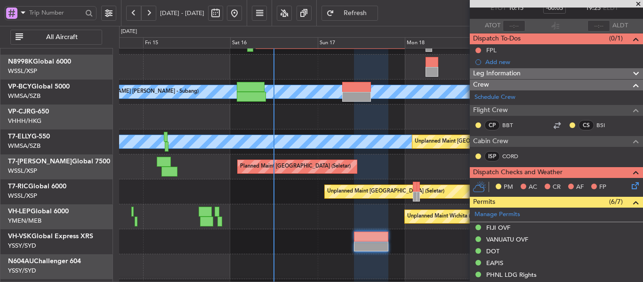
scroll to position [0, 0]
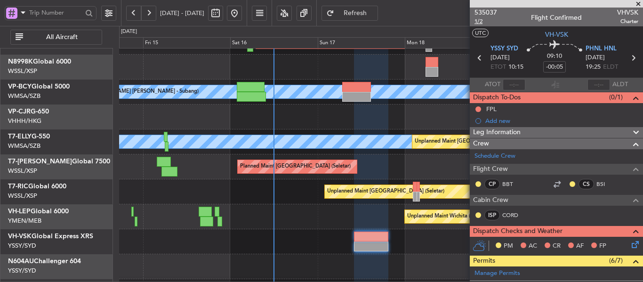
click at [481, 23] on span "1/2" at bounding box center [485, 21] width 23 height 8
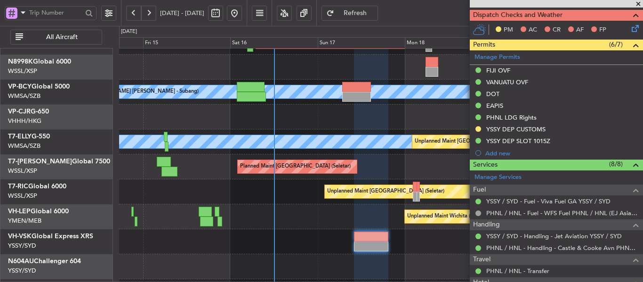
scroll to position [235, 0]
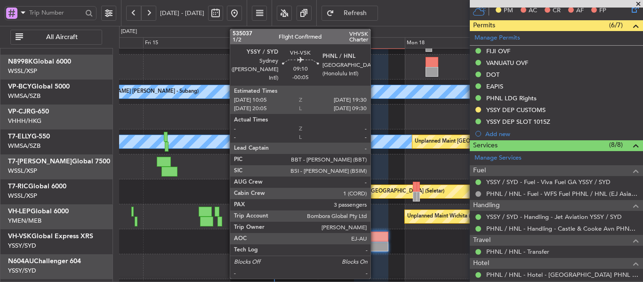
click at [375, 243] on div at bounding box center [371, 246] width 34 height 10
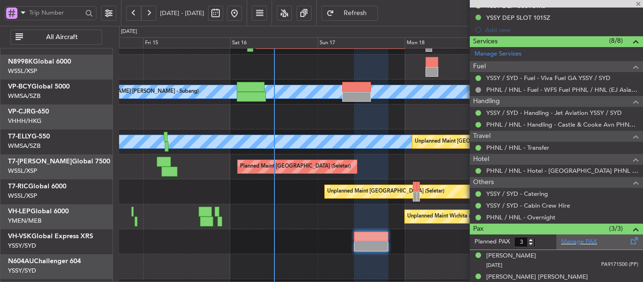
scroll to position [370, 0]
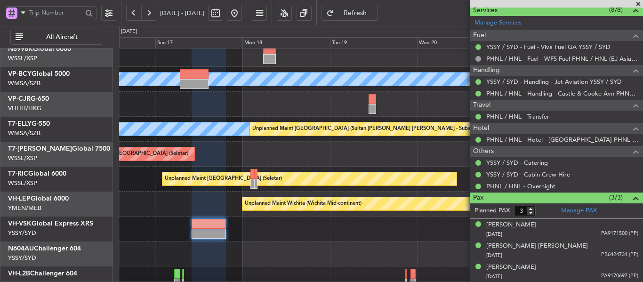
click at [268, 234] on div "PHNL 09:20 Z YSSY 19:50 Z - -" at bounding box center [380, 228] width 523 height 25
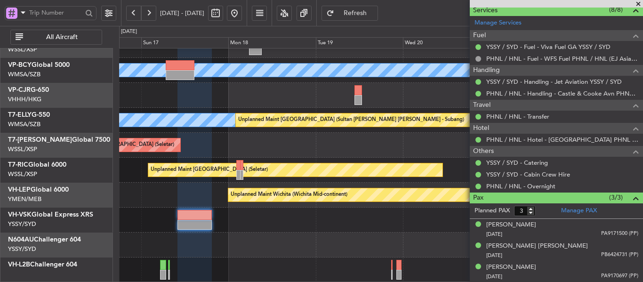
click at [323, 209] on div "[PERSON_NAME] [GEOGRAPHIC_DATA] (Sultan [PERSON_NAME] [PERSON_NAME] - Subang) P…" at bounding box center [380, 132] width 523 height 299
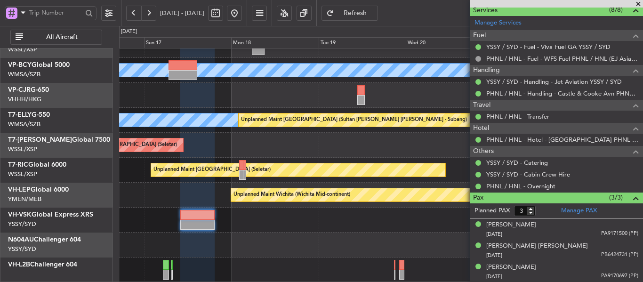
click at [313, 245] on div at bounding box center [380, 244] width 523 height 25
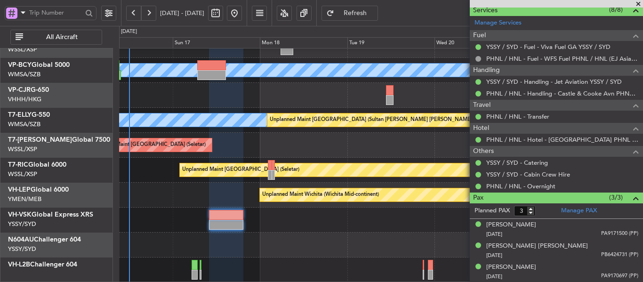
click at [367, 11] on button "Refresh" at bounding box center [349, 13] width 56 height 15
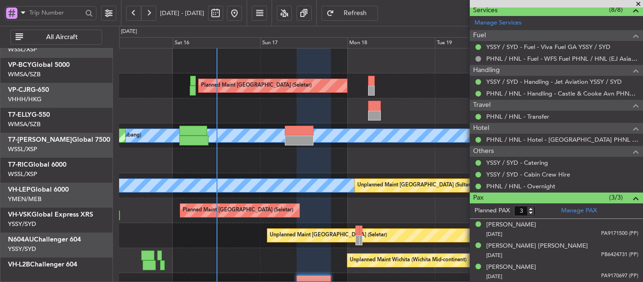
scroll to position [0, 0]
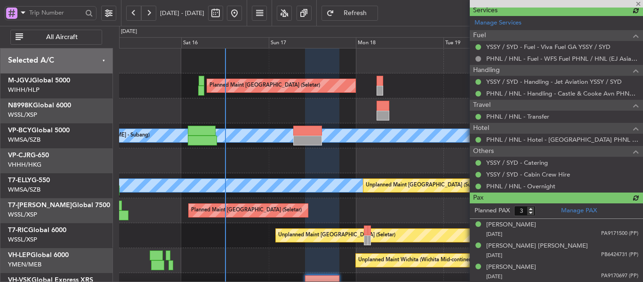
click at [309, 125] on div "Planned Maint [GEOGRAPHIC_DATA] (Sultan [PERSON_NAME] [PERSON_NAME] - Subang) […" at bounding box center [380, 135] width 523 height 25
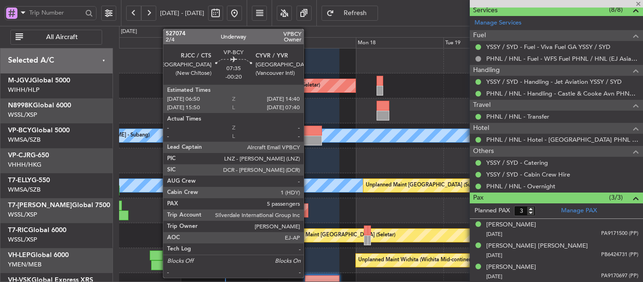
click at [308, 137] on div at bounding box center [307, 141] width 29 height 10
type input "-00:20"
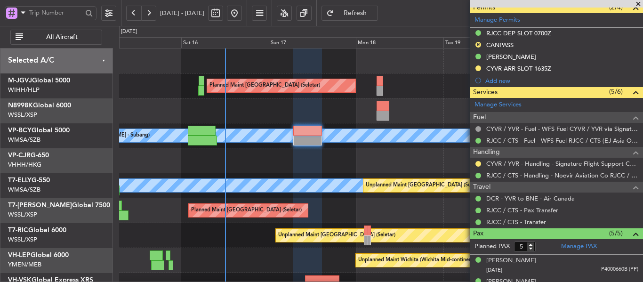
scroll to position [237, 0]
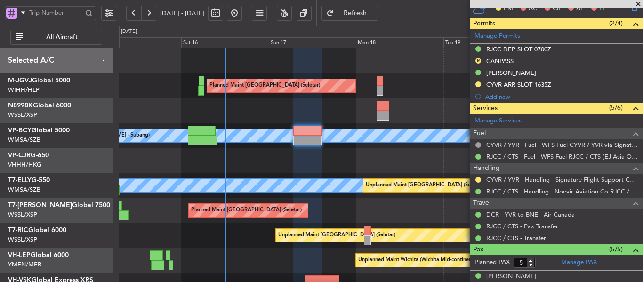
click at [638, 2] on span at bounding box center [637, 4] width 9 height 8
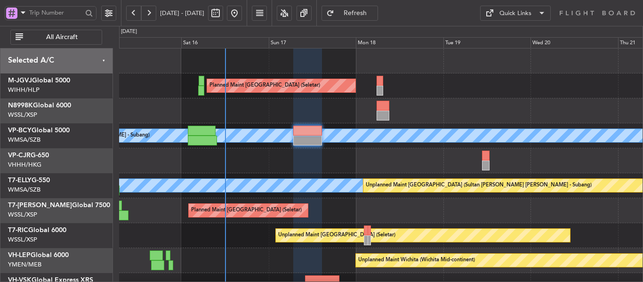
type input "0"
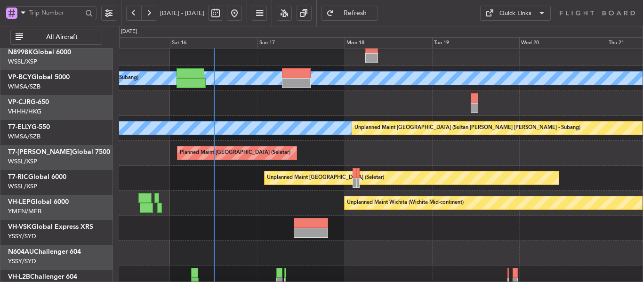
scroll to position [65, 0]
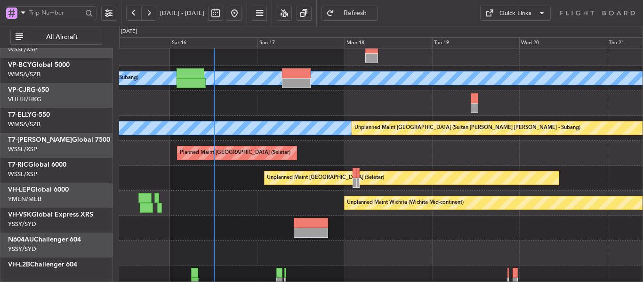
click at [335, 141] on div "Planned Maint [GEOGRAPHIC_DATA] (Seletar)" at bounding box center [380, 153] width 523 height 25
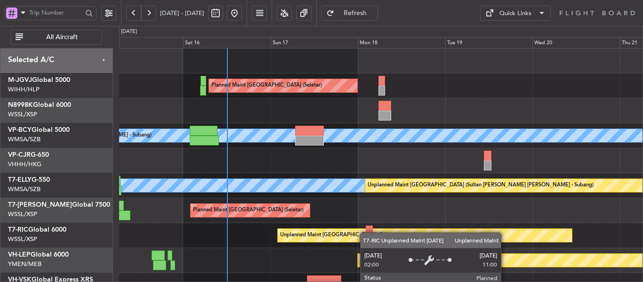
scroll to position [0, 0]
click at [363, 232] on div "Unplanned Maint [GEOGRAPHIC_DATA] (Seletar)" at bounding box center [380, 235] width 523 height 25
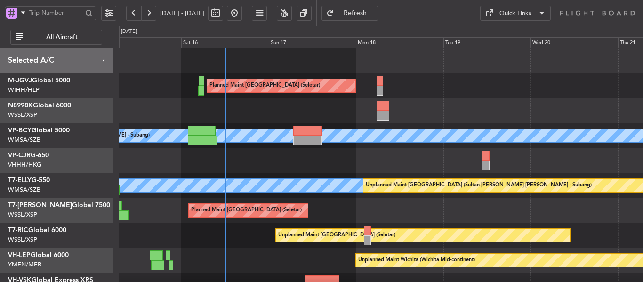
click at [402, 210] on div "Planned Maint [GEOGRAPHIC_DATA] (Seletar)" at bounding box center [380, 210] width 523 height 25
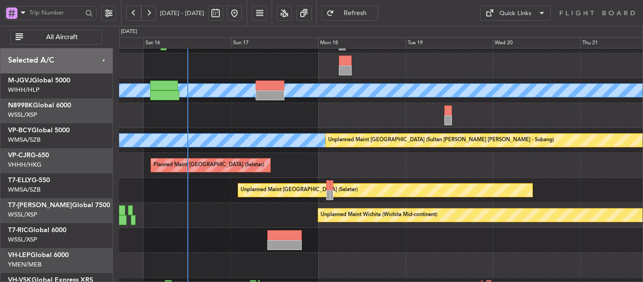
scroll to position [46, 0]
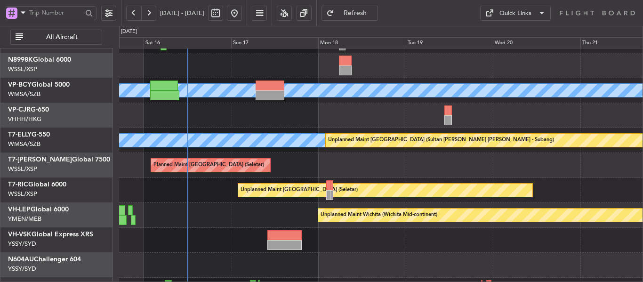
click at [363, 168] on div "Planned Maint [GEOGRAPHIC_DATA] (Seletar)" at bounding box center [380, 165] width 523 height 25
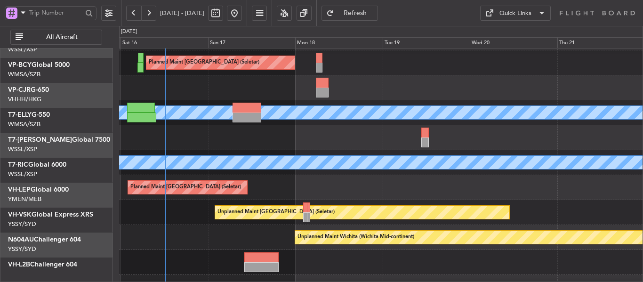
scroll to position [9, 0]
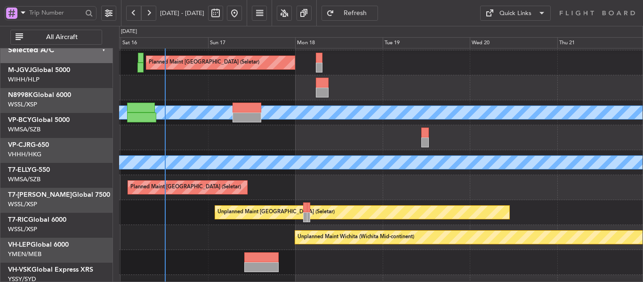
click at [277, 149] on div at bounding box center [380, 137] width 523 height 25
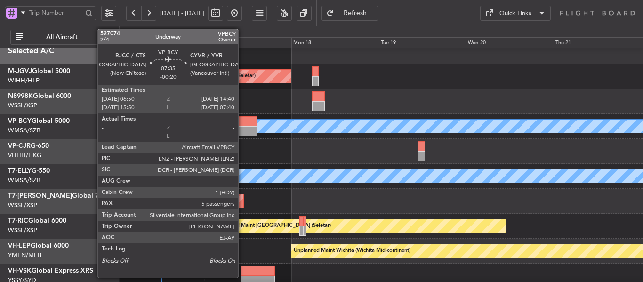
click at [242, 124] on div at bounding box center [243, 121] width 29 height 10
